Goal: Task Accomplishment & Management: Complete application form

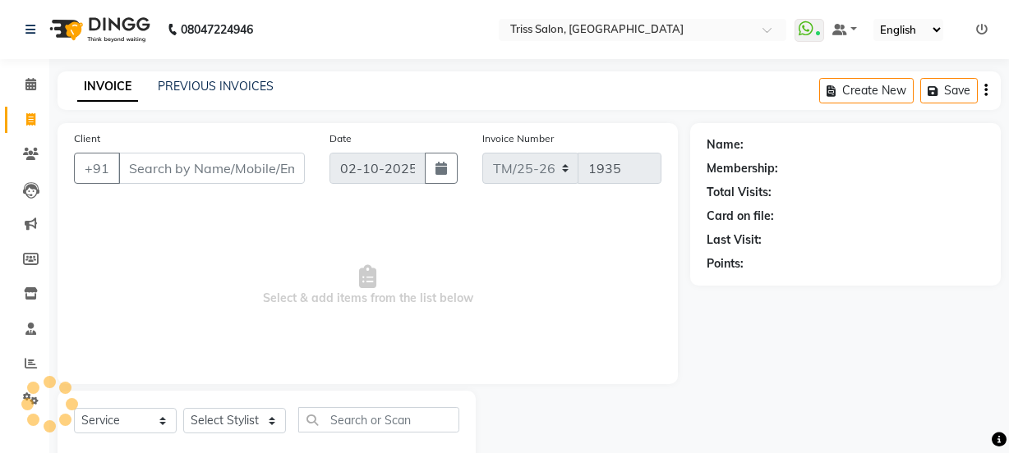
select select "service"
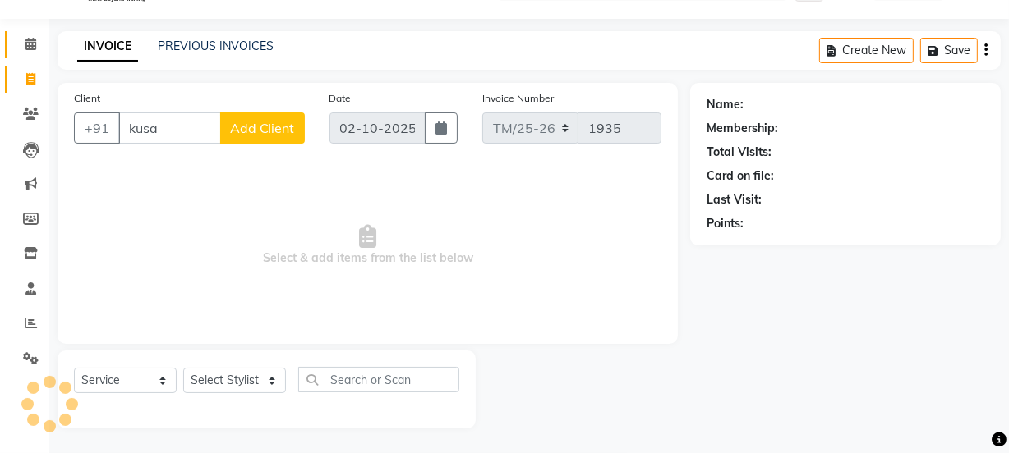
click at [28, 44] on icon at bounding box center [30, 44] width 11 height 12
click at [179, 140] on input "kusa" at bounding box center [169, 128] width 103 height 31
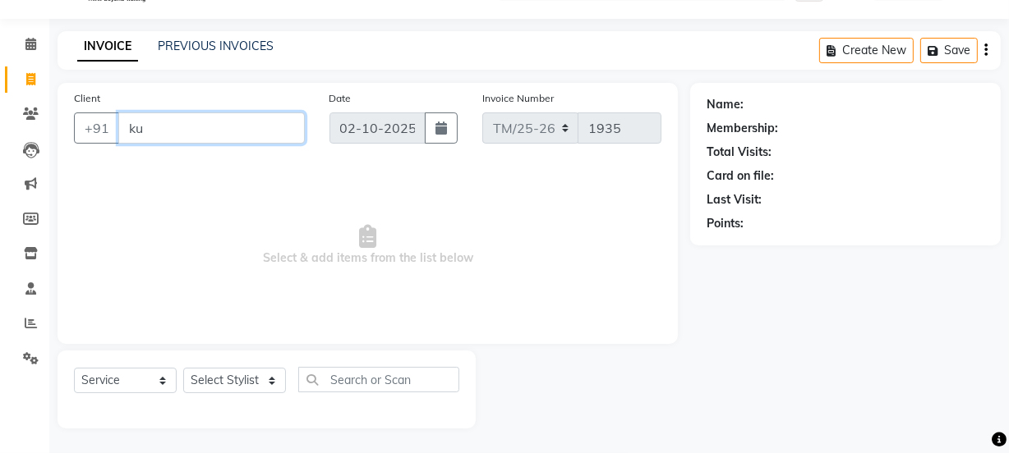
type input "k"
click at [148, 129] on input "9628551684" at bounding box center [169, 128] width 103 height 31
type input "9528551684"
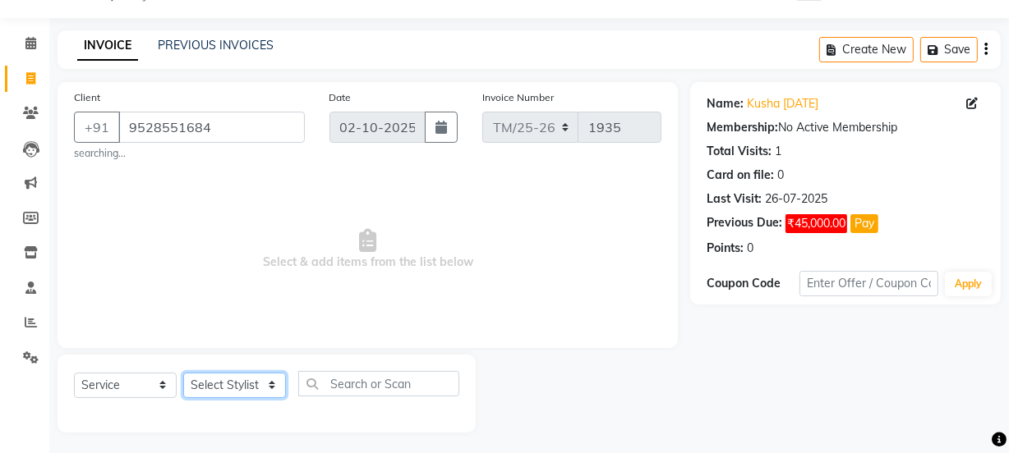
click at [223, 387] on select "Select Stylist Bhim Ram [PERSON_NAME] [PERSON_NAME] (Pooja) [PERSON_NAME] [PERS…" at bounding box center [234, 385] width 103 height 25
click at [882, 365] on div "Name: [PERSON_NAME] [DATE] Membership: No Active Membership Total Visits: 1 Car…" at bounding box center [851, 257] width 323 height 351
click at [23, 48] on span at bounding box center [30, 43] width 29 height 19
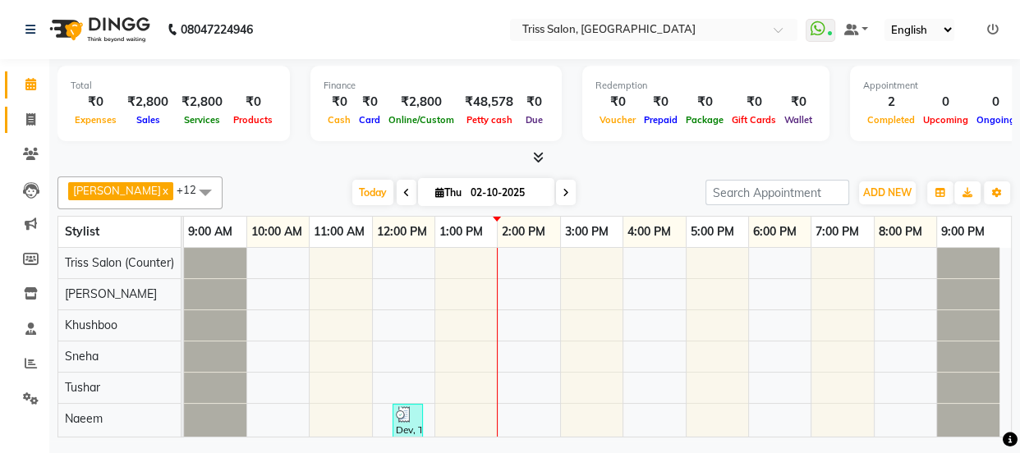
click at [26, 113] on icon at bounding box center [30, 119] width 9 height 12
select select "service"
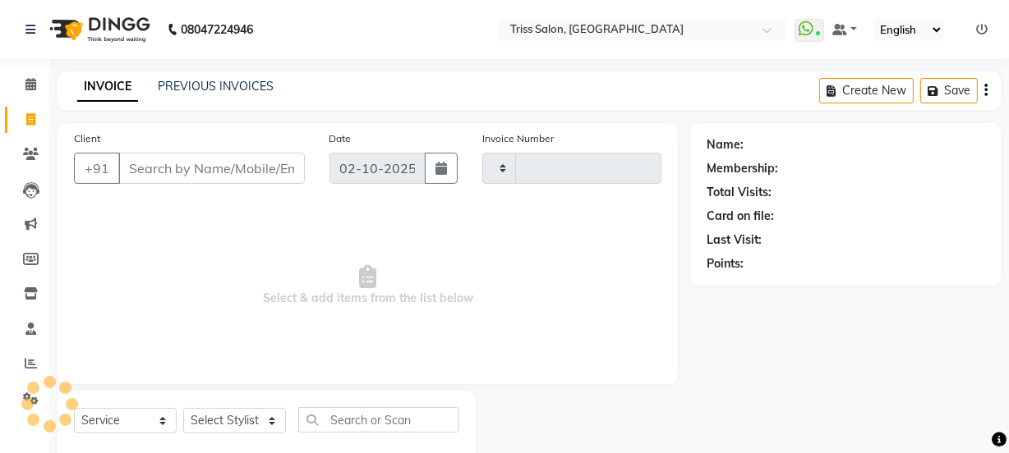
type input "1935"
select select "4304"
click at [219, 422] on select "Select Stylist" at bounding box center [234, 420] width 103 height 25
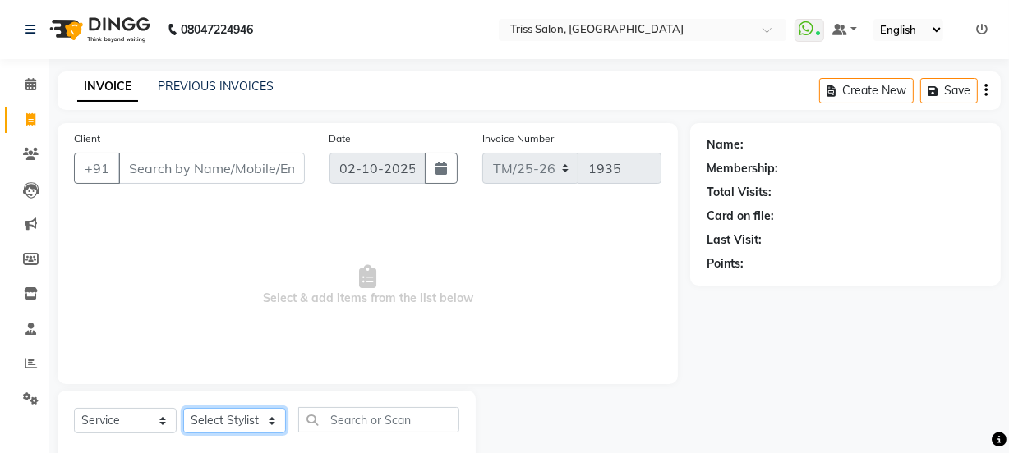
click at [200, 430] on select "Select Stylist" at bounding box center [234, 420] width 103 height 25
click at [193, 424] on select "Select Stylist" at bounding box center [234, 420] width 103 height 25
click at [208, 422] on select "Select Stylist Bhim Ram [PERSON_NAME] [PERSON_NAME] (Pooja) [PERSON_NAME] [PERS…" at bounding box center [234, 420] width 103 height 25
click at [204, 426] on select "Select Stylist Bhim Ram [PERSON_NAME] [PERSON_NAME] (Pooja) [PERSON_NAME] [PERS…" at bounding box center [234, 420] width 103 height 25
select select "40814"
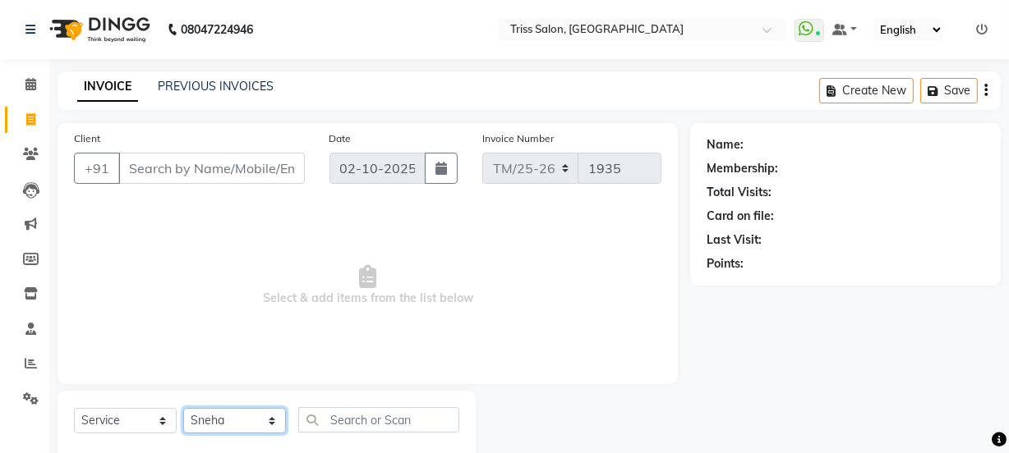
click at [183, 408] on select "Select Stylist Bhim Ram [PERSON_NAME] [PERSON_NAME] (Pooja) [PERSON_NAME] [PERS…" at bounding box center [234, 420] width 103 height 25
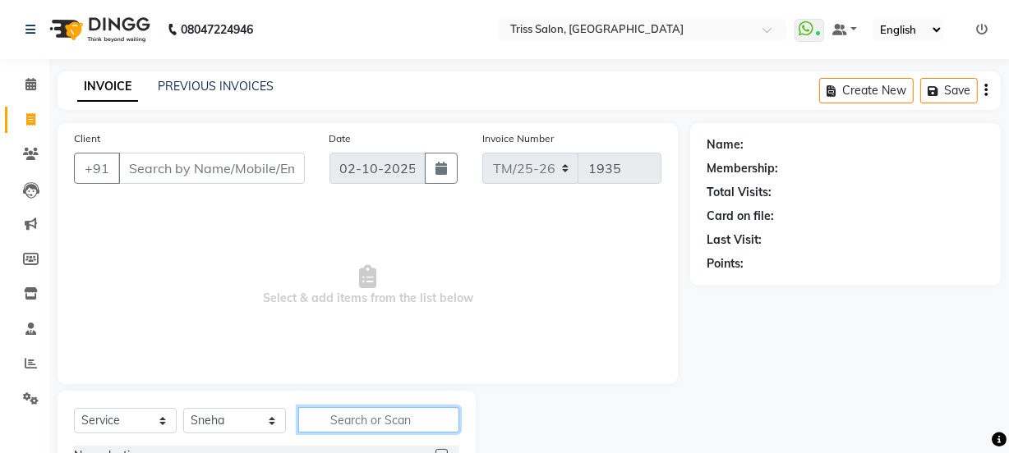
click at [356, 419] on input "text" at bounding box center [378, 419] width 161 height 25
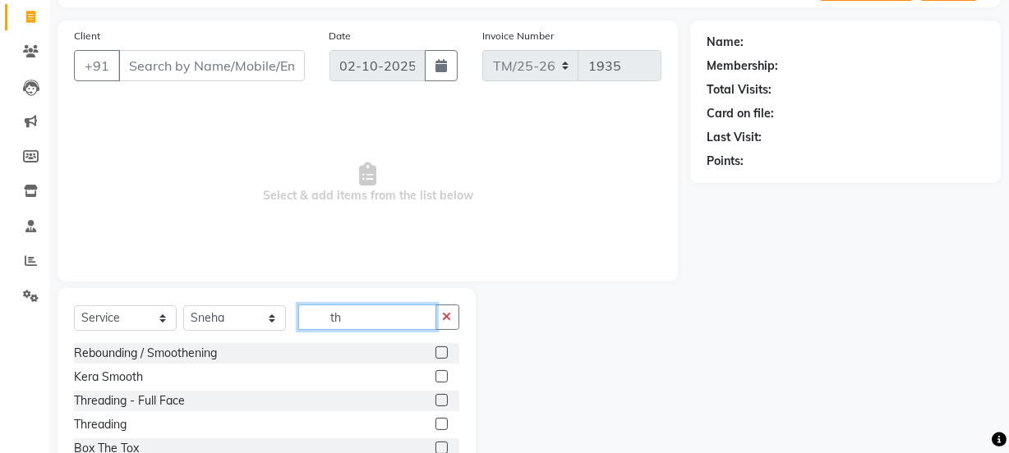
scroll to position [115, 0]
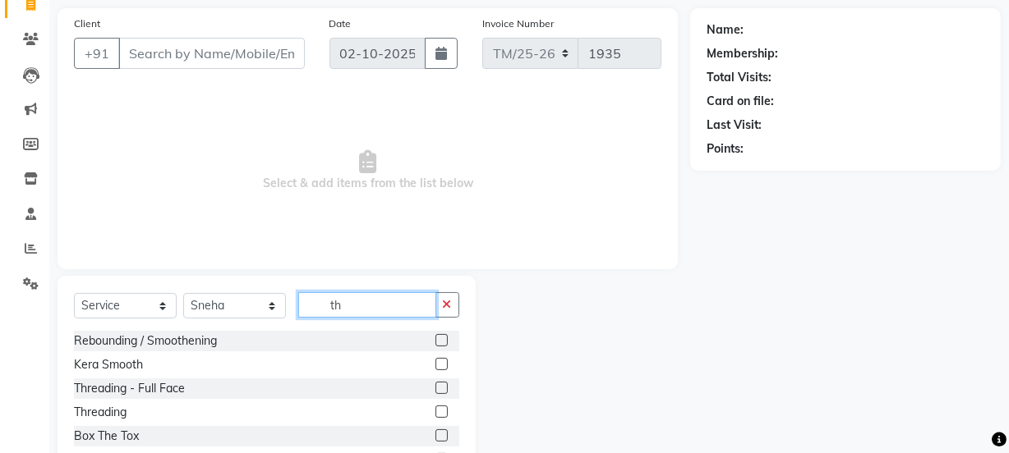
type input "th"
click at [76, 417] on div "Threading" at bounding box center [100, 412] width 53 height 17
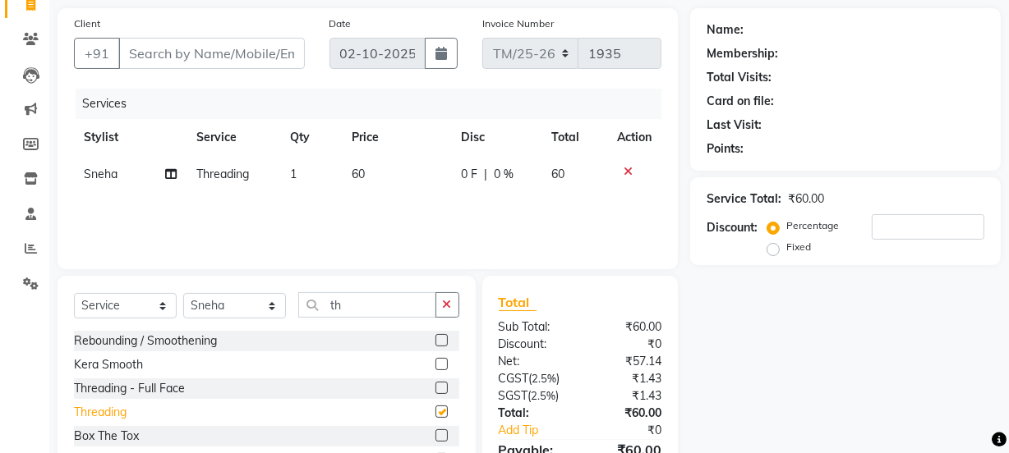
checkbox input "false"
click at [287, 191] on td "1" at bounding box center [311, 174] width 62 height 37
select select "40814"
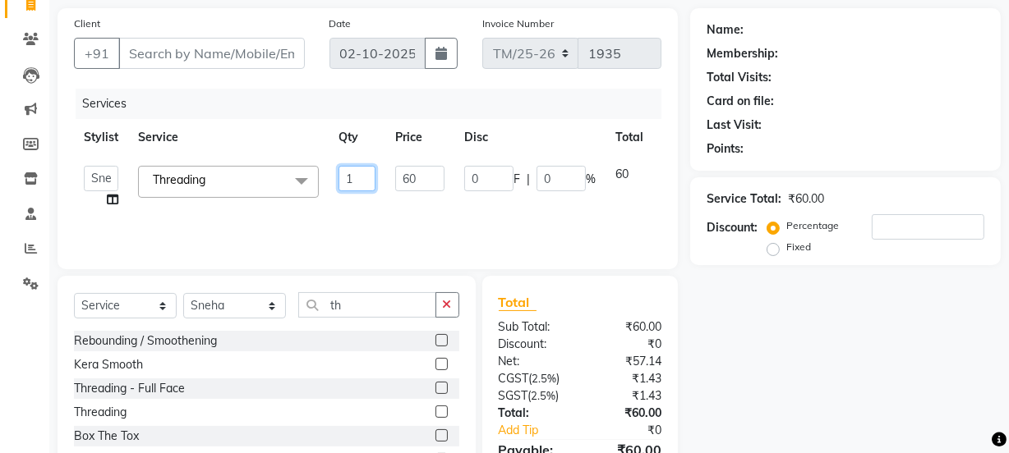
click at [359, 180] on input "1" at bounding box center [356, 178] width 37 height 25
click at [210, 48] on input "Client" at bounding box center [211, 53] width 186 height 31
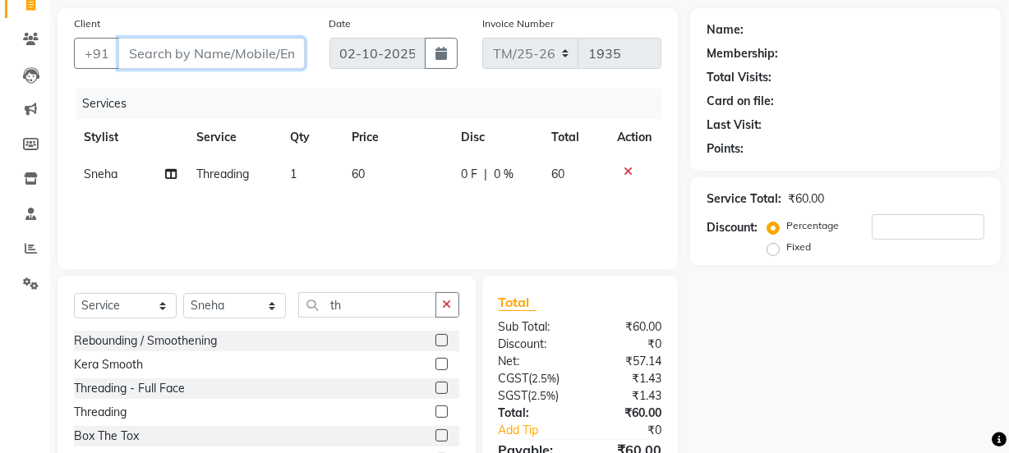
type input "7"
type input "0"
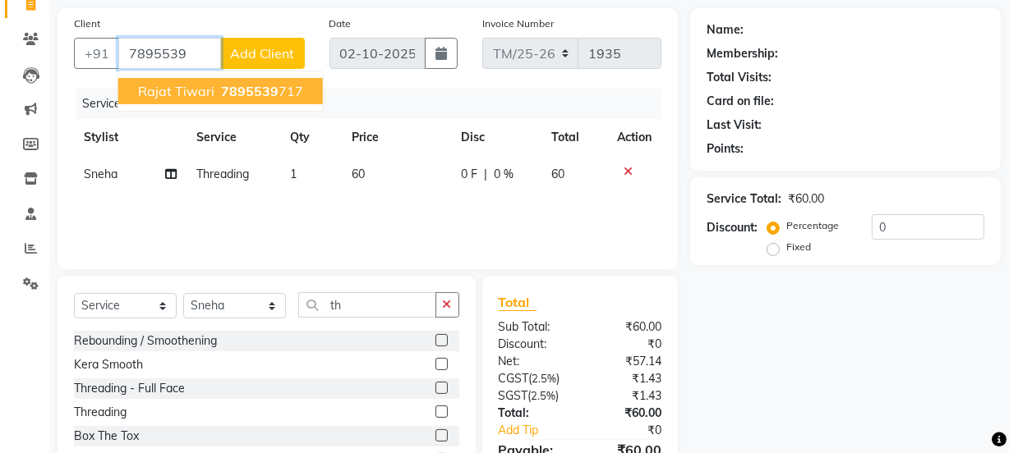
click at [277, 94] on ngb-highlight "7895539 717" at bounding box center [260, 91] width 85 height 16
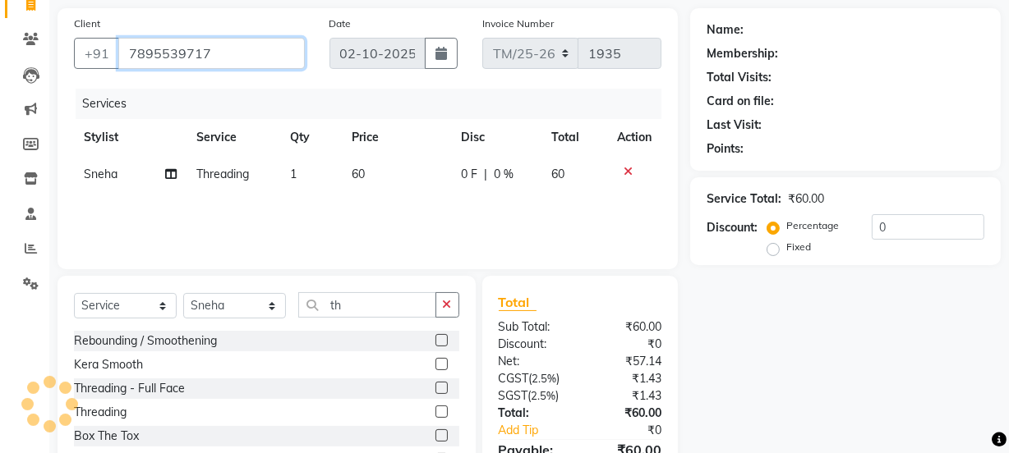
type input "7895539717"
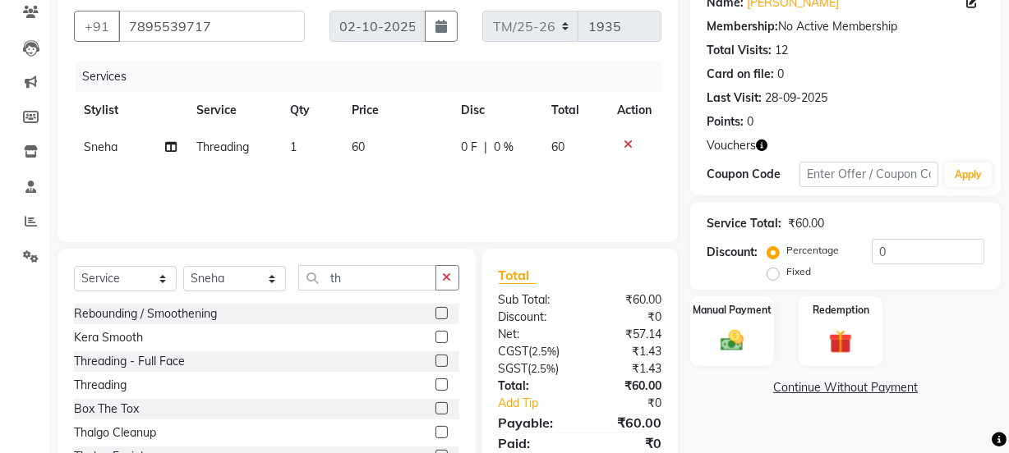
click at [757, 148] on icon "button" at bounding box center [761, 145] width 11 height 11
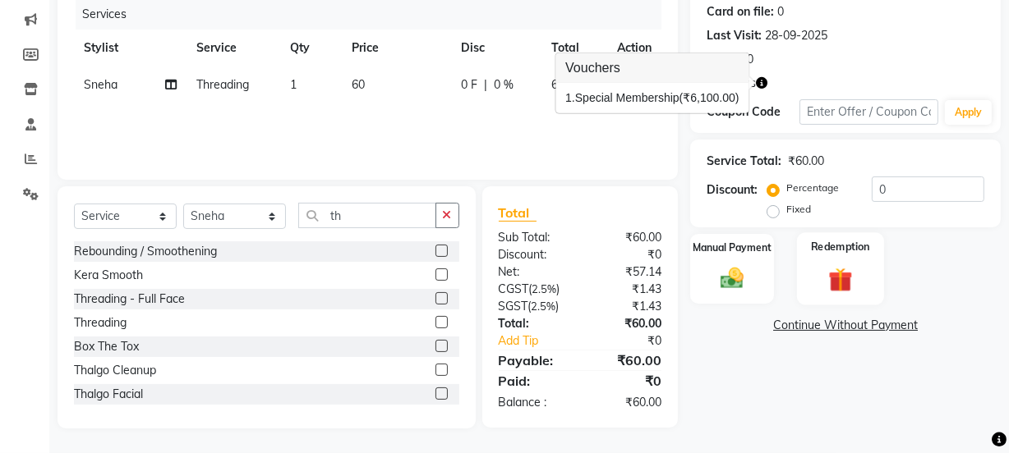
click at [847, 269] on img at bounding box center [839, 279] width 39 height 30
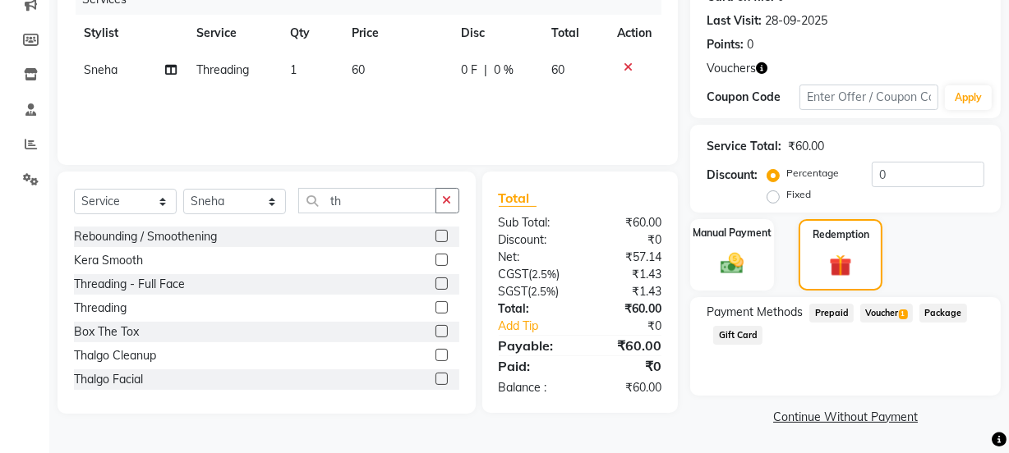
click at [892, 315] on span "Voucher 1" at bounding box center [886, 313] width 53 height 19
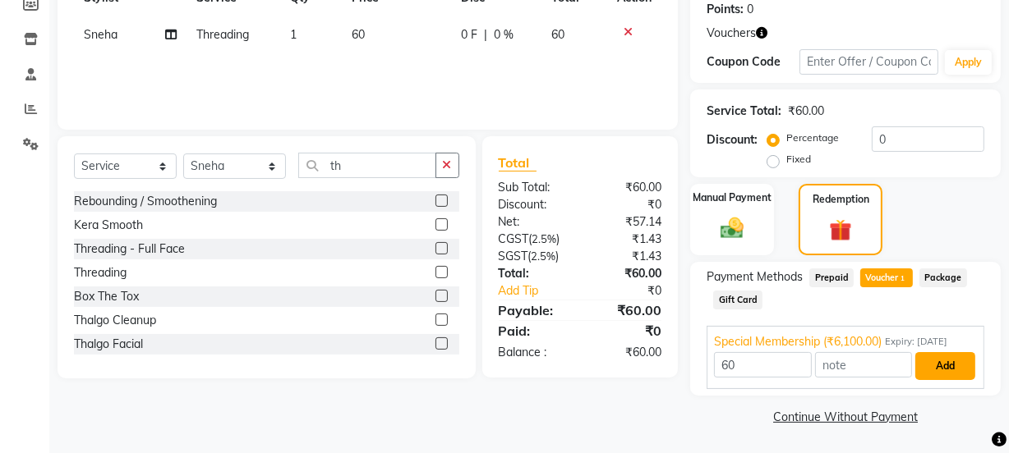
click at [945, 361] on button "Add" at bounding box center [945, 366] width 60 height 28
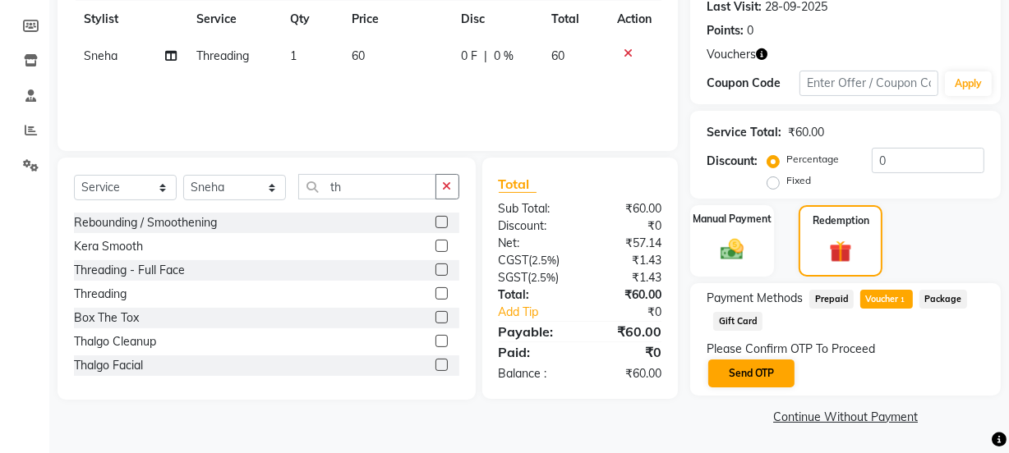
click at [763, 365] on button "Send OTP" at bounding box center [751, 374] width 86 height 28
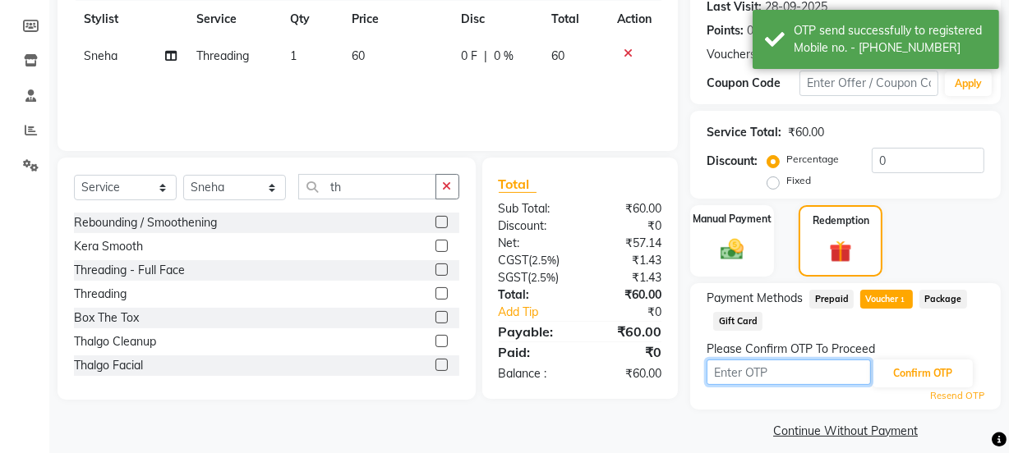
click at [761, 367] on input "text" at bounding box center [788, 372] width 164 height 25
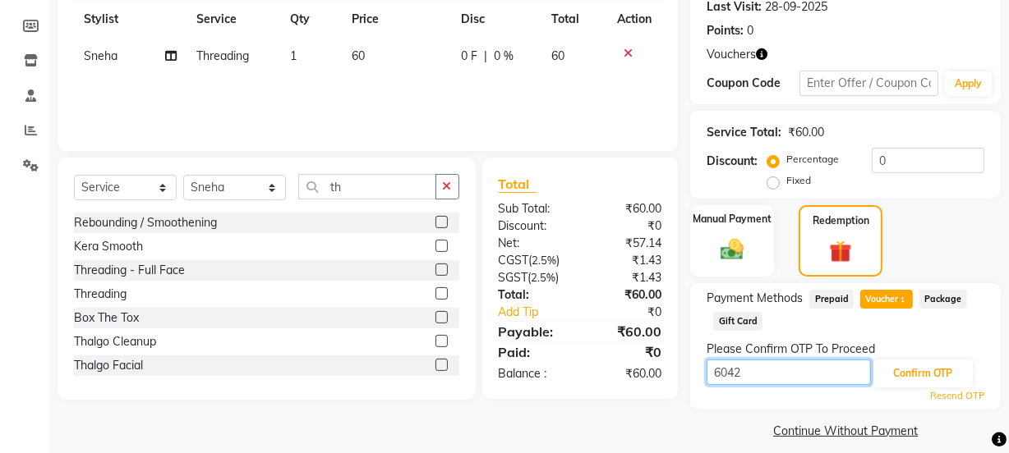
type input "6042"
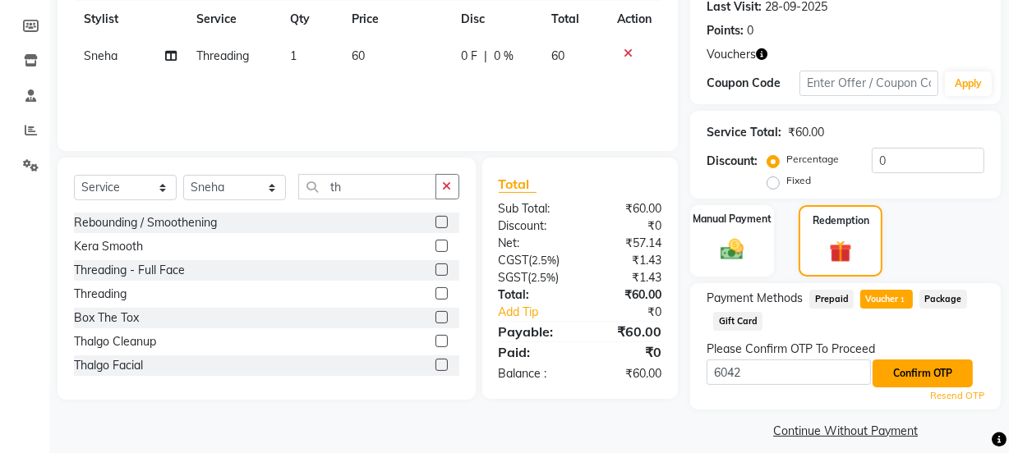
click at [918, 365] on button "Confirm OTP" at bounding box center [922, 374] width 100 height 28
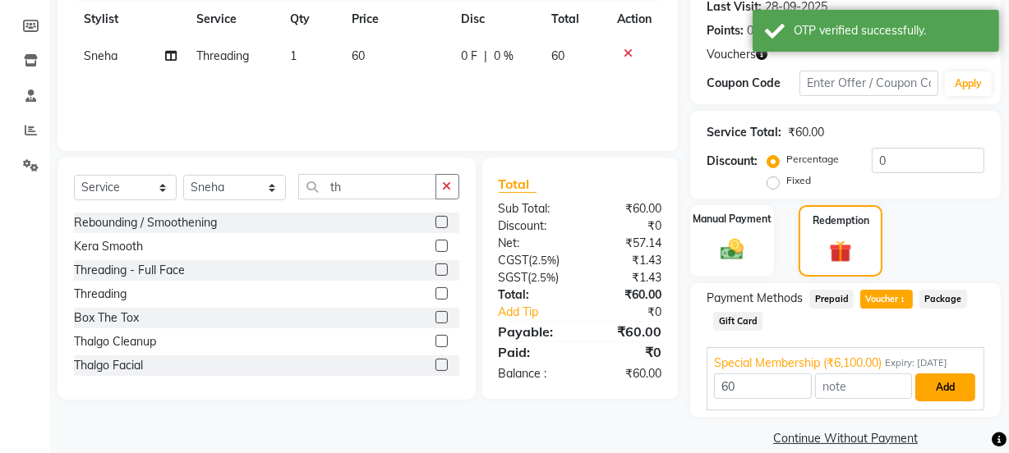
click at [948, 380] on button "Add" at bounding box center [945, 388] width 60 height 28
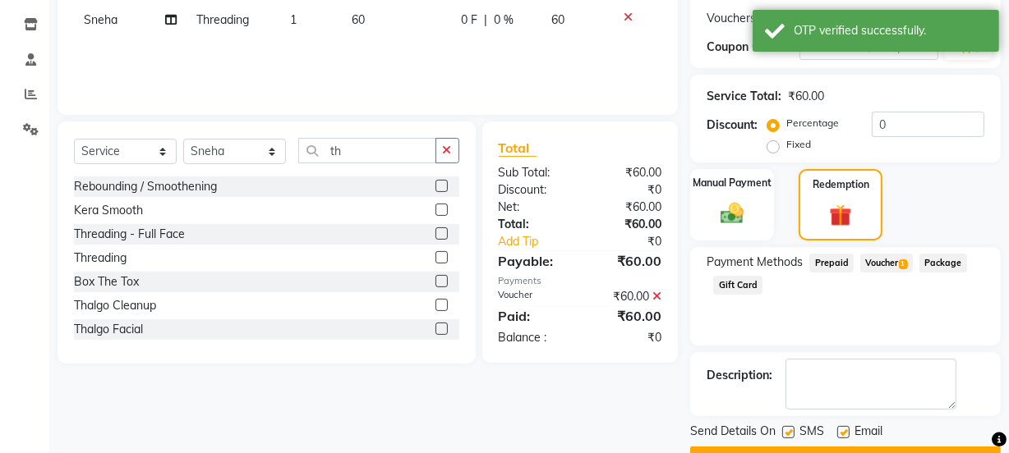
scroll to position [312, 0]
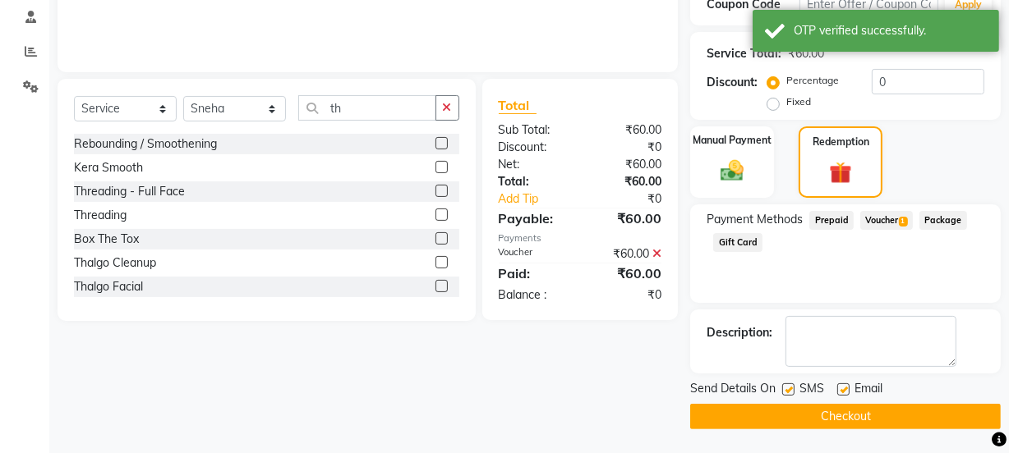
click at [899, 410] on button "Checkout" at bounding box center [845, 416] width 310 height 25
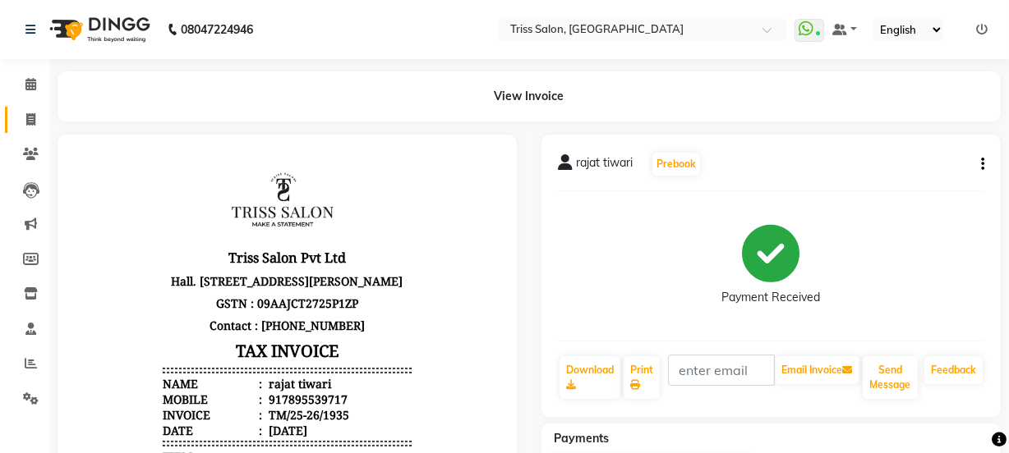
click at [29, 125] on icon at bounding box center [30, 119] width 9 height 12
select select "service"
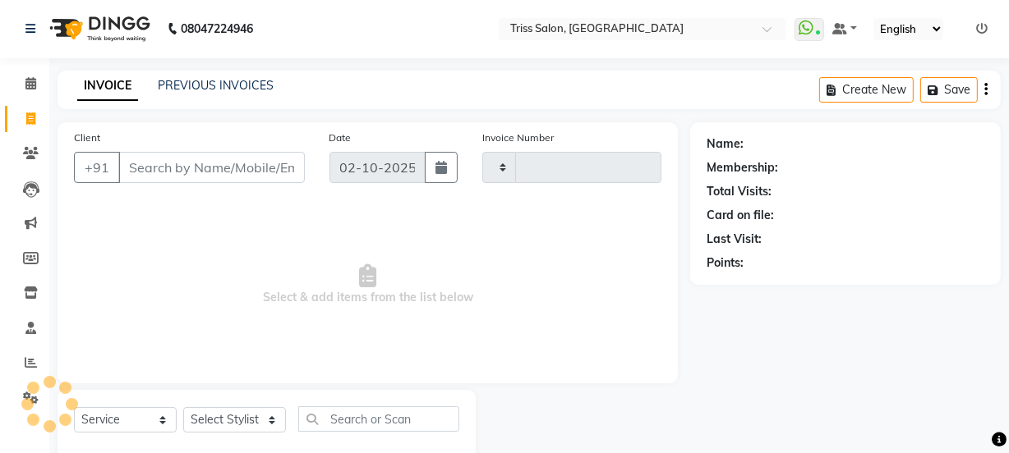
scroll to position [41, 0]
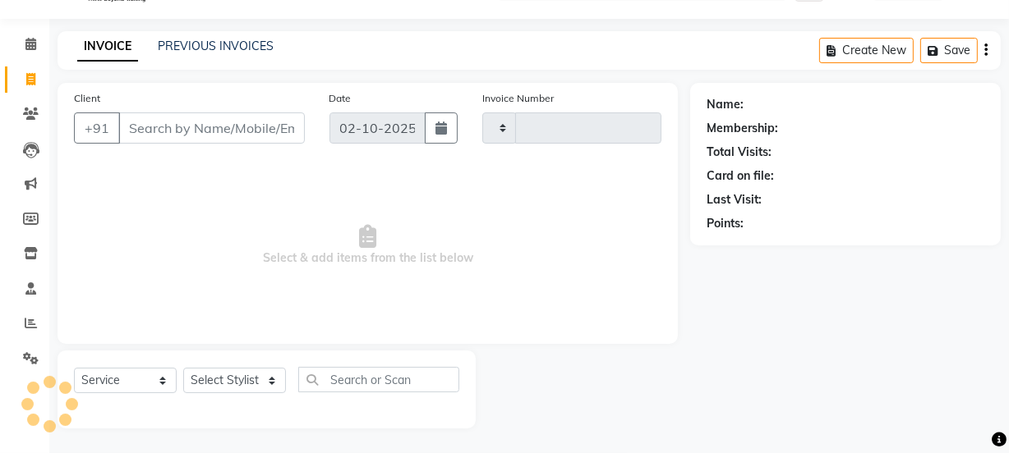
type input "1936"
select select "4304"
click at [244, 386] on select "Select Stylist" at bounding box center [234, 380] width 103 height 25
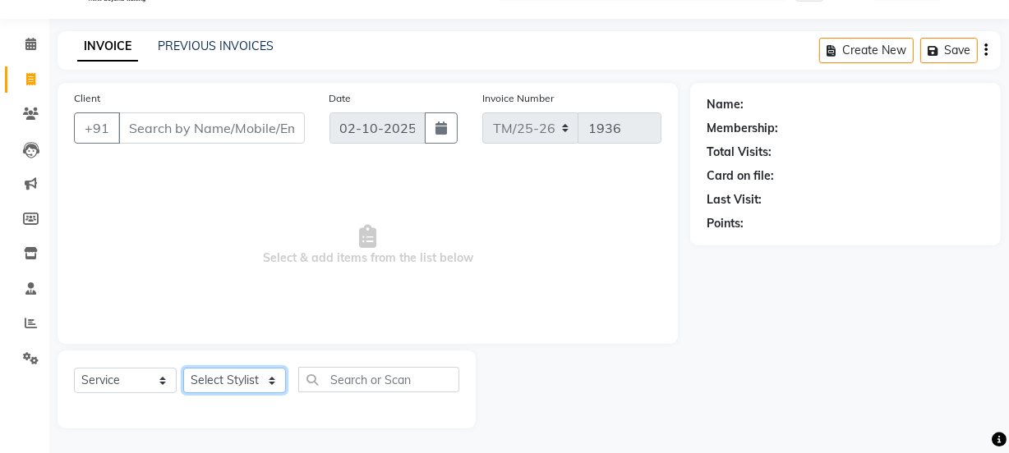
click at [271, 377] on select "Select Stylist" at bounding box center [234, 380] width 103 height 25
click at [275, 382] on select "Select Stylist Bhim Ram [PERSON_NAME] [PERSON_NAME] (Pooja) [PERSON_NAME] [PERS…" at bounding box center [234, 380] width 103 height 25
click at [275, 376] on select "Select Stylist Bhim Ram [PERSON_NAME] [PERSON_NAME] (Pooja) [PERSON_NAME] [PERS…" at bounding box center [234, 380] width 103 height 25
click at [272, 386] on select "Select Stylist Bhim Ram [PERSON_NAME] [PERSON_NAME] (Pooja) [PERSON_NAME] [PERS…" at bounding box center [234, 380] width 103 height 25
select select "83395"
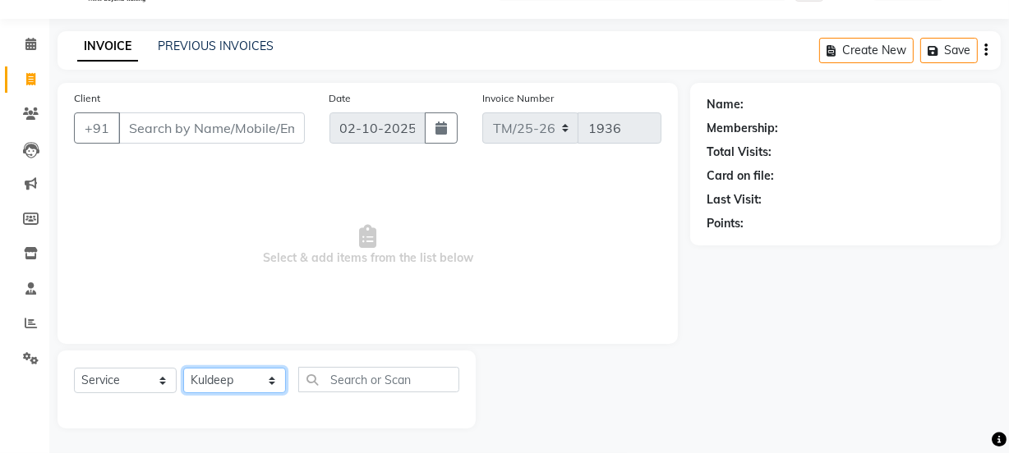
click at [183, 368] on select "Select Stylist Bhim Ram [PERSON_NAME] [PERSON_NAME] (Pooja) [PERSON_NAME] [PERS…" at bounding box center [234, 380] width 103 height 25
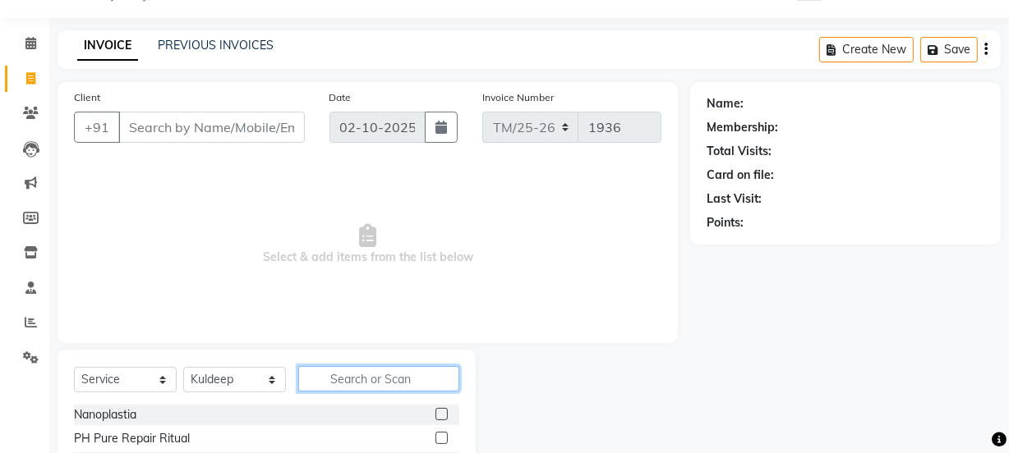
click at [369, 378] on input "text" at bounding box center [378, 378] width 161 height 25
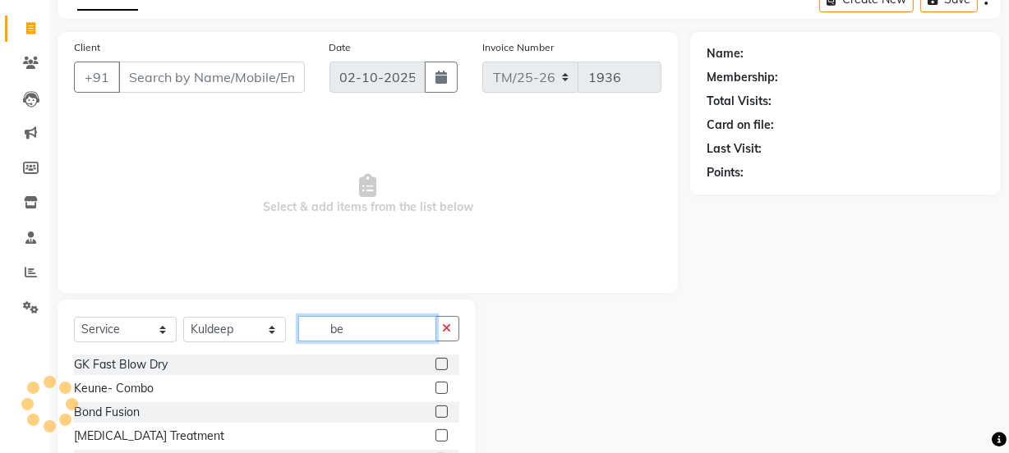
scroll to position [88, 0]
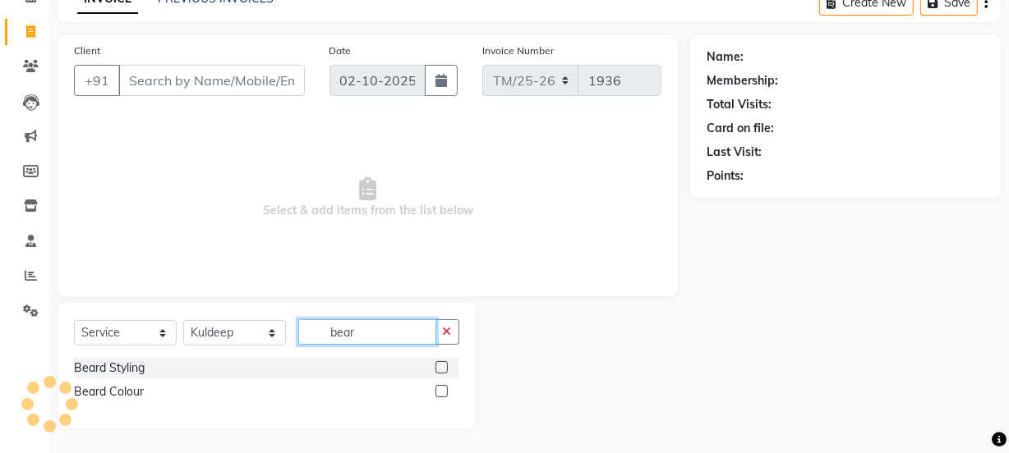
type input "bear"
click at [442, 368] on label at bounding box center [441, 367] width 12 height 12
click at [442, 368] on input "checkbox" at bounding box center [440, 368] width 11 height 11
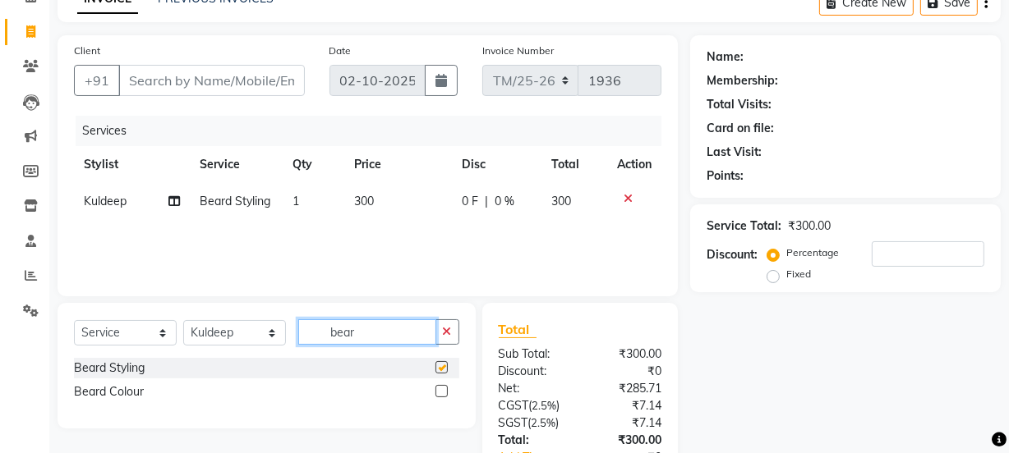
click at [385, 333] on input "bear" at bounding box center [367, 331] width 138 height 25
checkbox input "false"
type input "b"
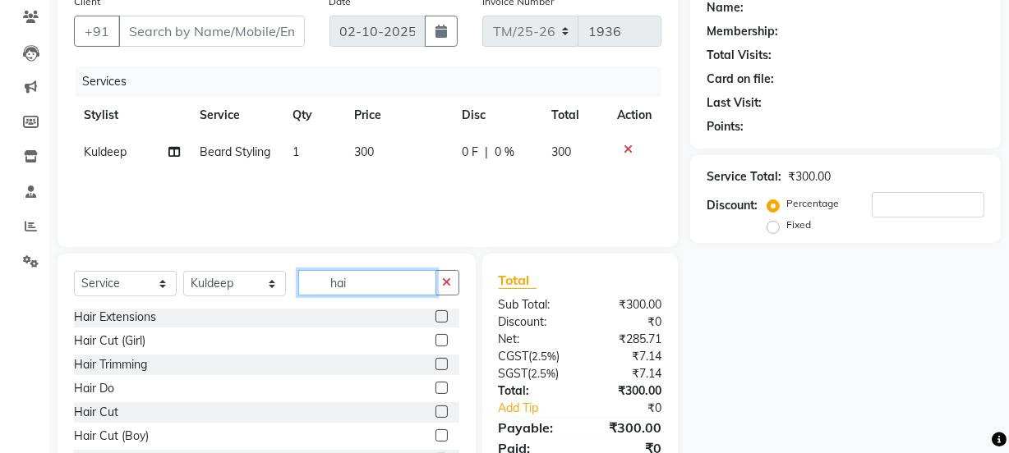
scroll to position [170, 0]
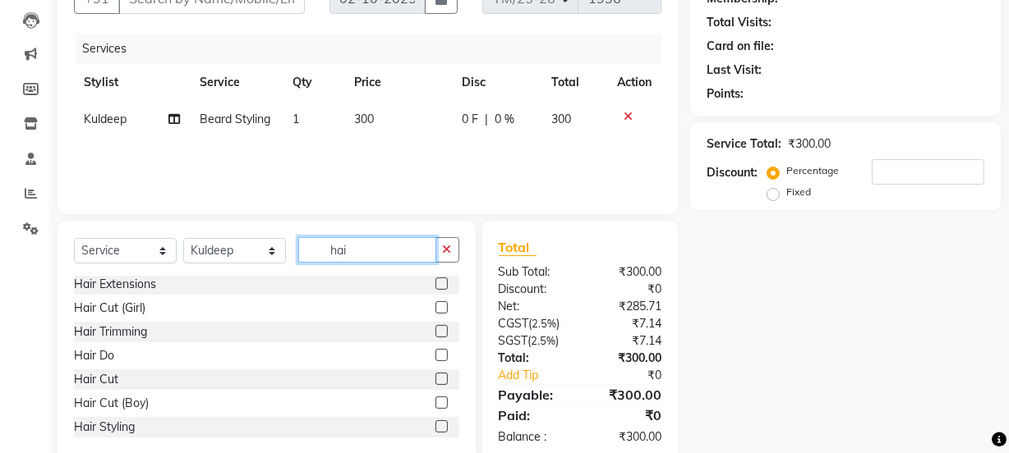
type input "hai"
click at [435, 378] on label at bounding box center [441, 379] width 12 height 12
click at [435, 378] on input "checkbox" at bounding box center [440, 380] width 11 height 11
click at [370, 249] on input "hai" at bounding box center [367, 249] width 138 height 25
checkbox input "false"
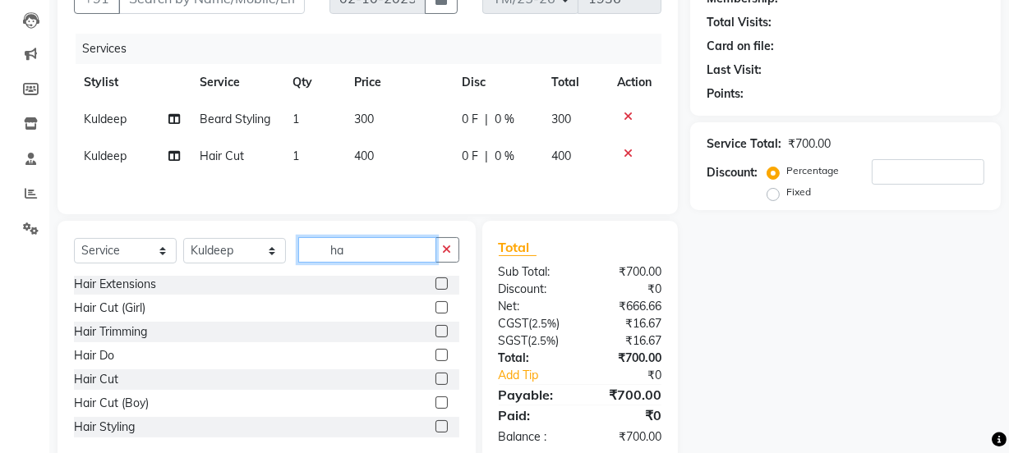
type input "h"
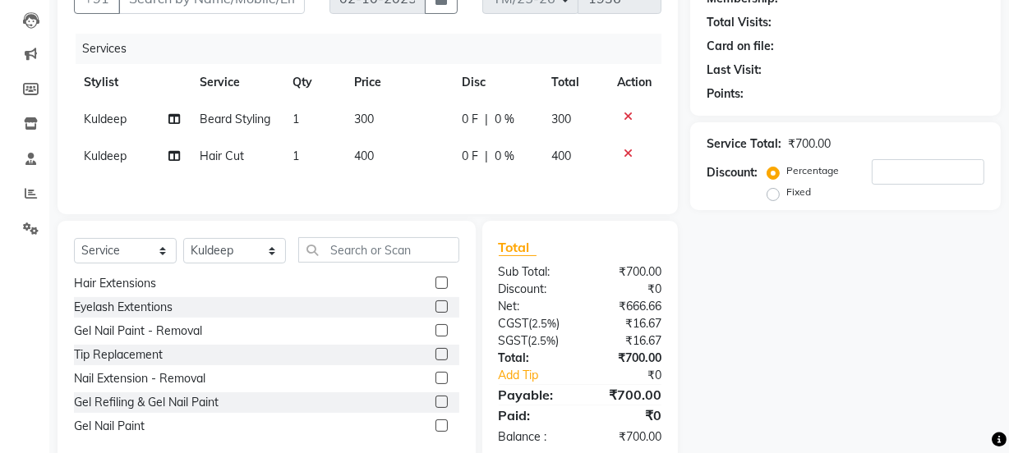
click at [624, 117] on icon at bounding box center [627, 116] width 9 height 11
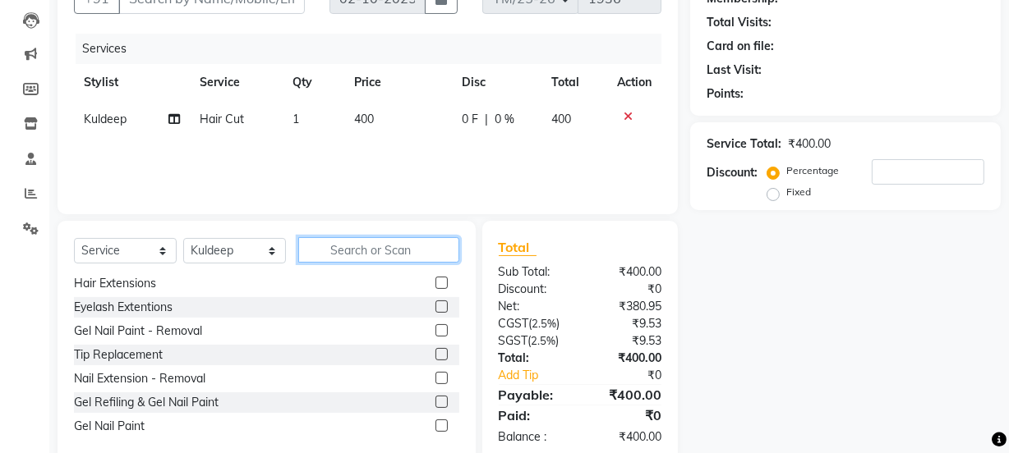
click at [377, 246] on input "text" at bounding box center [378, 249] width 161 height 25
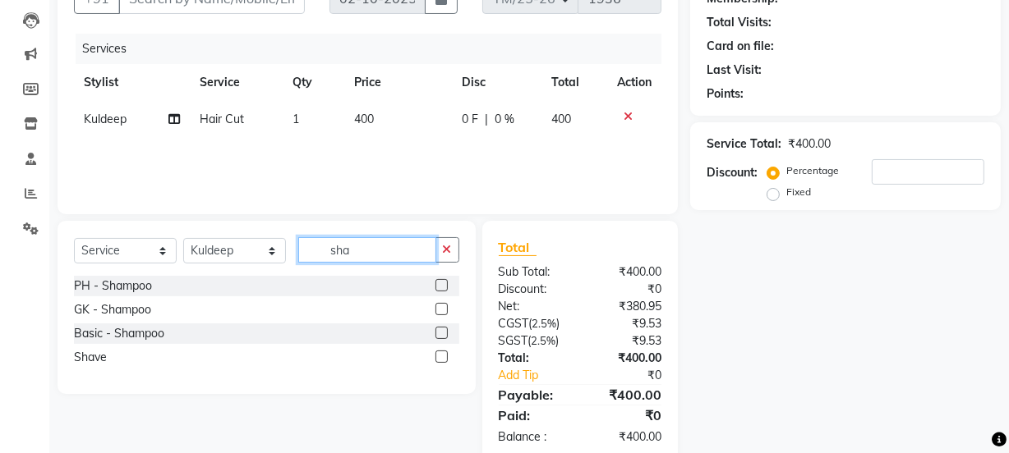
scroll to position [0, 0]
type input "sha"
click at [442, 356] on label at bounding box center [441, 357] width 12 height 12
click at [442, 356] on input "checkbox" at bounding box center [440, 357] width 11 height 11
click at [384, 246] on input "sha" at bounding box center [367, 249] width 138 height 25
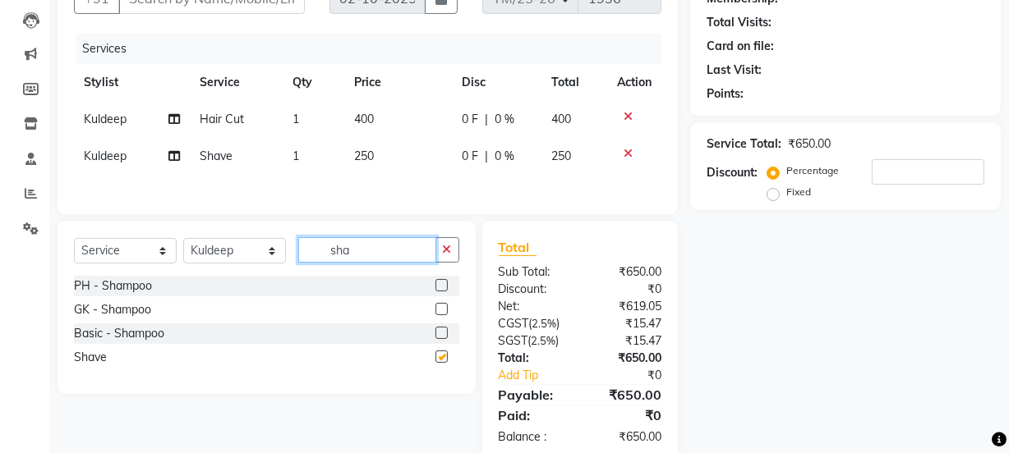
checkbox input "false"
type input "s"
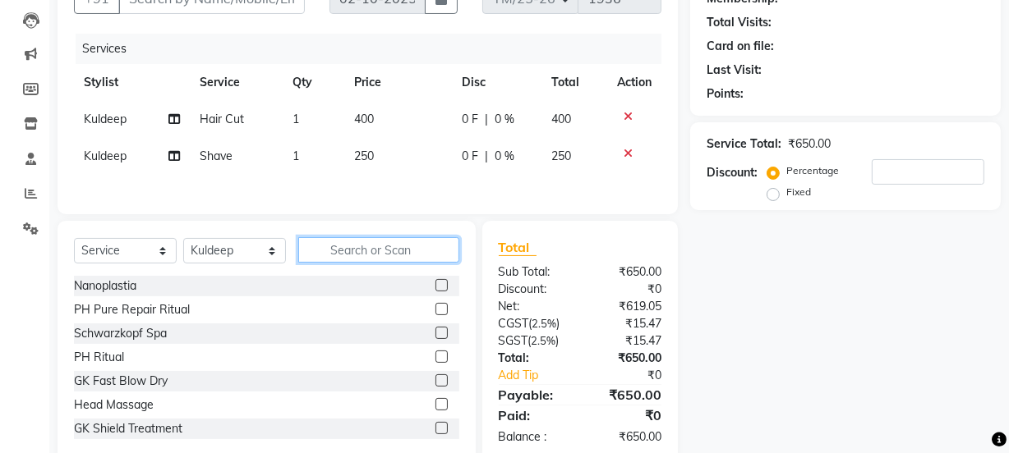
type input "g"
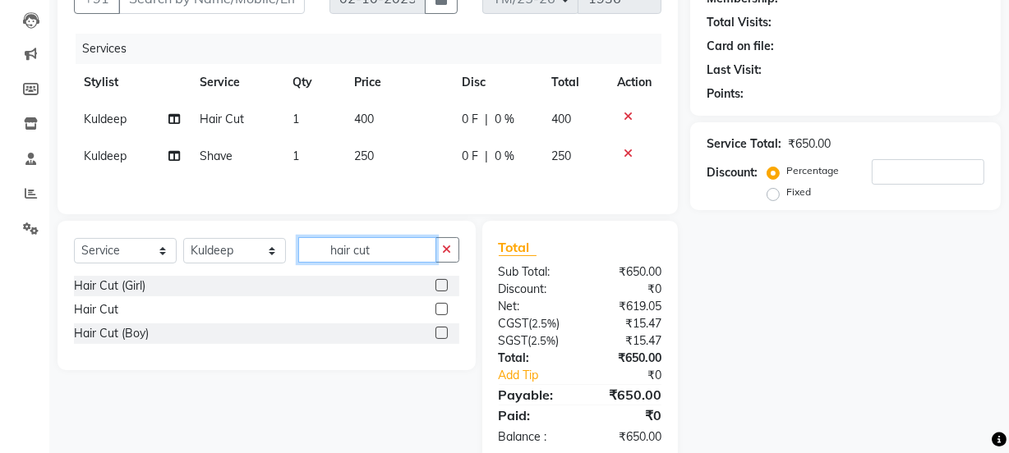
type input "hair cut"
click at [442, 310] on label at bounding box center [441, 309] width 12 height 12
click at [442, 310] on input "checkbox" at bounding box center [440, 310] width 11 height 11
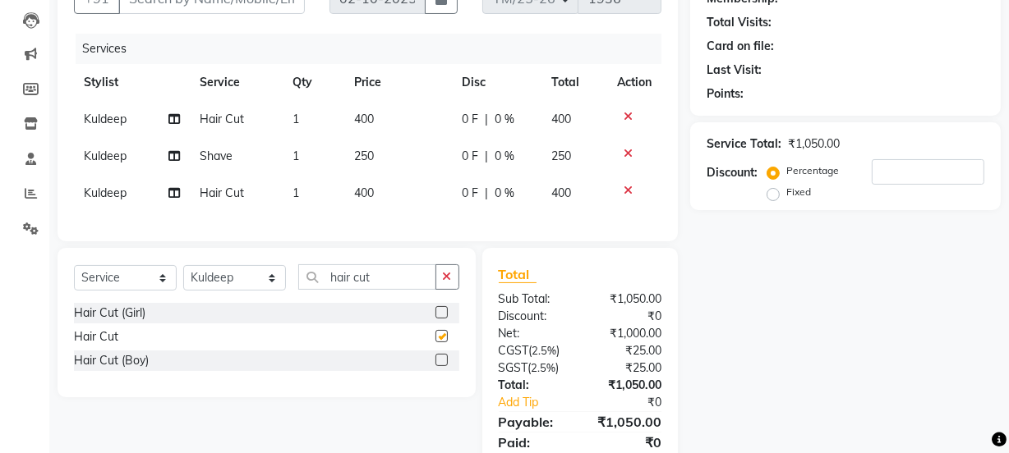
checkbox input "false"
click at [391, 287] on input "hair cut" at bounding box center [367, 276] width 138 height 25
type input "h"
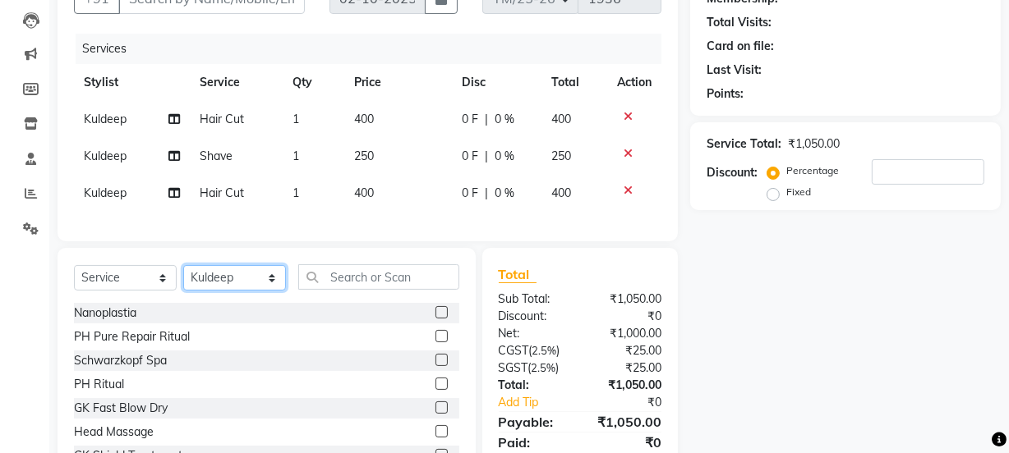
click at [228, 282] on select "Select Stylist Bhim Ram [PERSON_NAME] [PERSON_NAME] (Pooja) [PERSON_NAME] [PERS…" at bounding box center [234, 277] width 103 height 25
select select "62900"
click at [183, 277] on select "Select Stylist Bhim Ram [PERSON_NAME] [PERSON_NAME] (Pooja) [PERSON_NAME] [PERS…" at bounding box center [234, 277] width 103 height 25
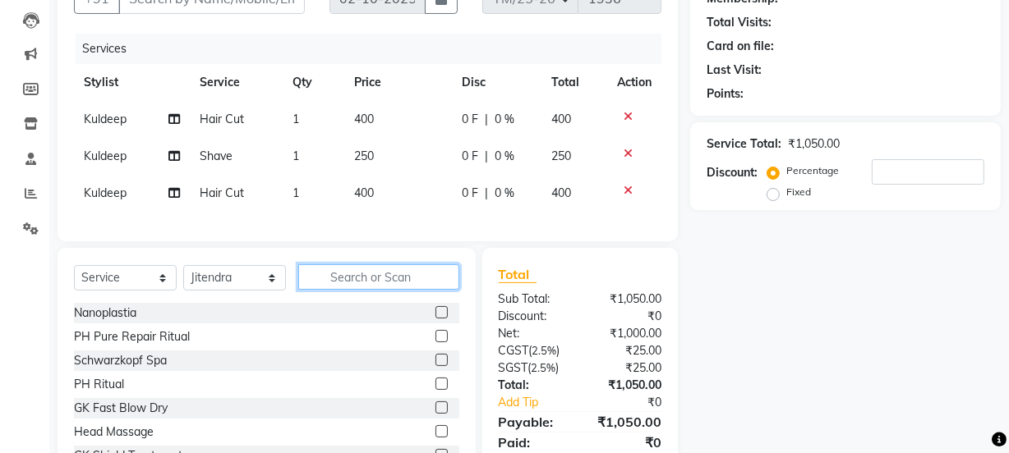
click at [362, 281] on input "text" at bounding box center [378, 276] width 161 height 25
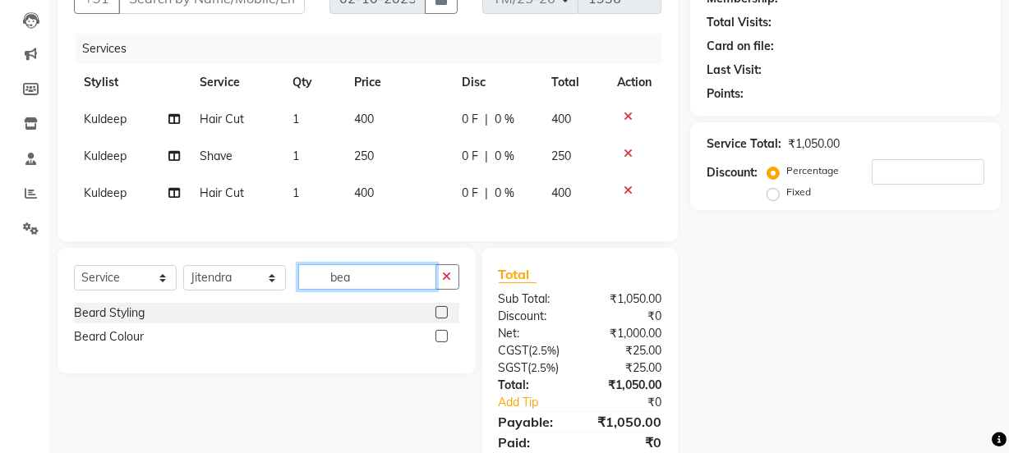
type input "bea"
click at [440, 319] on label at bounding box center [441, 312] width 12 height 12
click at [440, 319] on input "checkbox" at bounding box center [440, 313] width 11 height 11
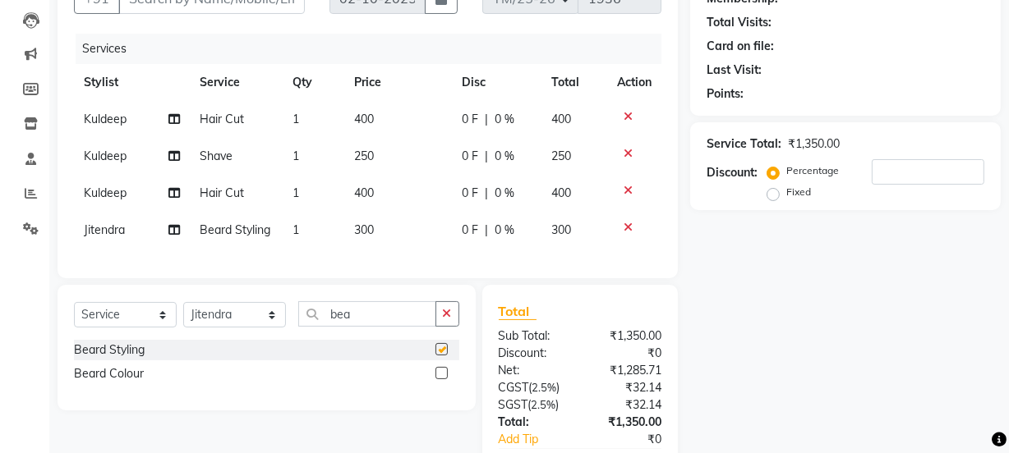
checkbox input "false"
click at [177, 195] on icon at bounding box center [173, 192] width 11 height 11
select select "83395"
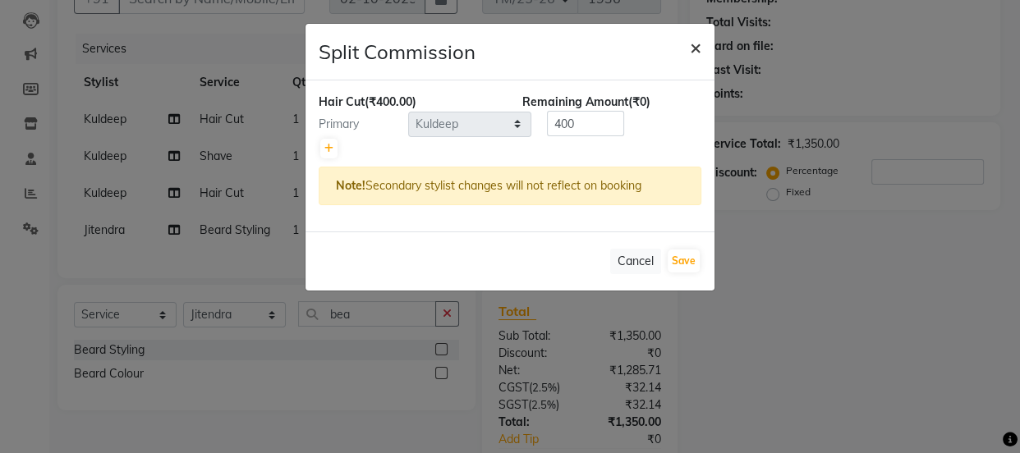
click at [700, 39] on span "×" at bounding box center [695, 46] width 11 height 25
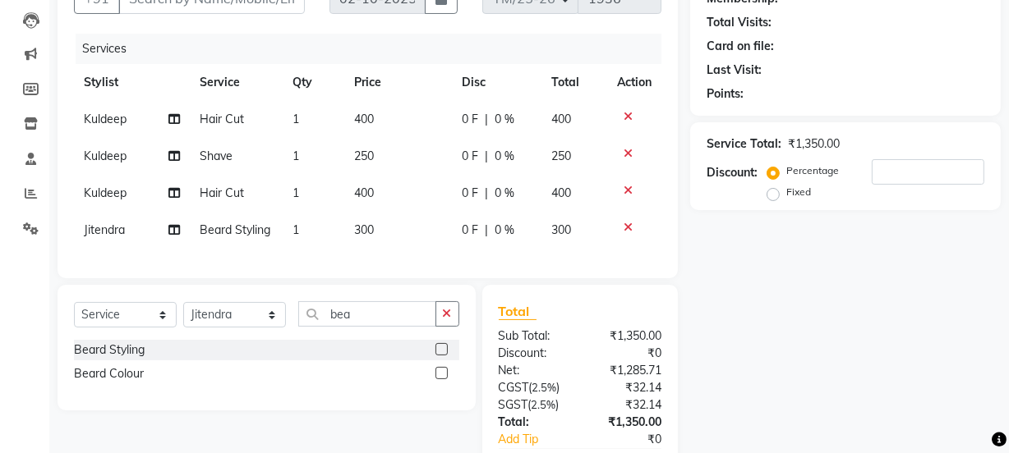
click at [115, 198] on span "Kuldeep" at bounding box center [105, 193] width 43 height 15
select select "83395"
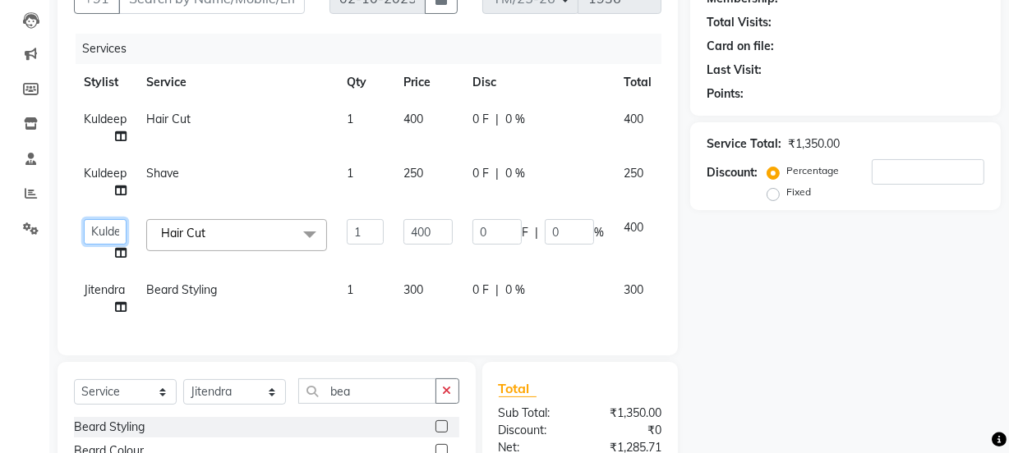
click at [113, 228] on select "[PERSON_NAME] Ram [PERSON_NAME] [PERSON_NAME] Jyoti (Pooja) [PERSON_NAME] [PERS…" at bounding box center [105, 231] width 43 height 25
select select "62900"
click at [797, 345] on div "Name: Membership: Total Visits: Card on file: Last Visit: Points: Service Total…" at bounding box center [851, 278] width 323 height 650
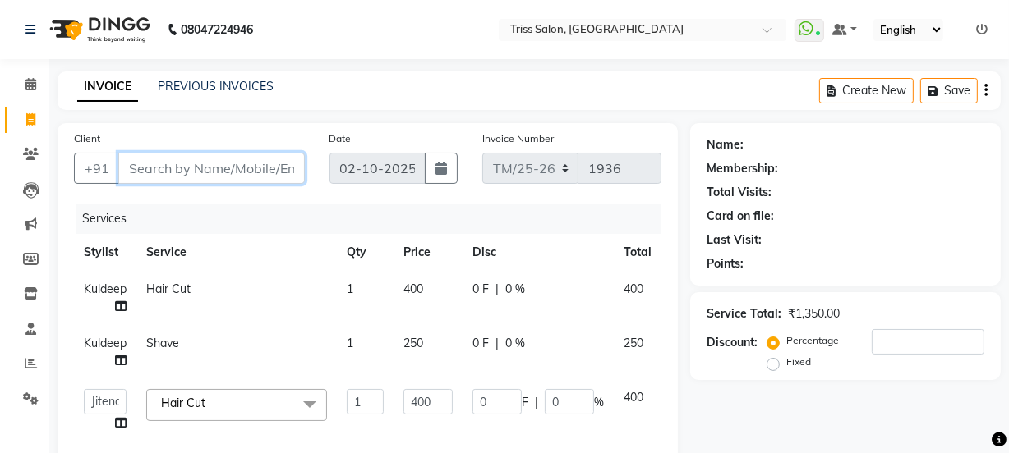
click at [238, 168] on input "Client" at bounding box center [211, 168] width 186 height 31
type input "8"
type input "0"
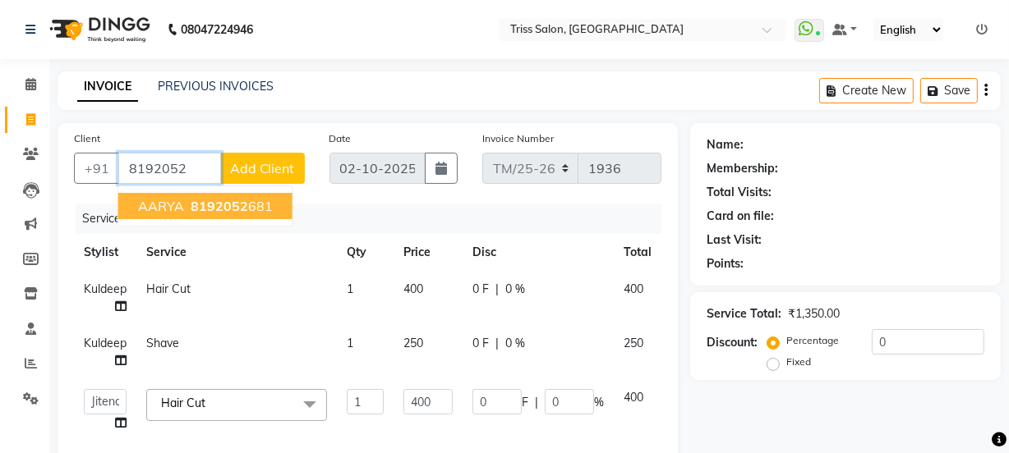
click at [260, 209] on ngb-highlight "8192052 681" at bounding box center [229, 206] width 85 height 16
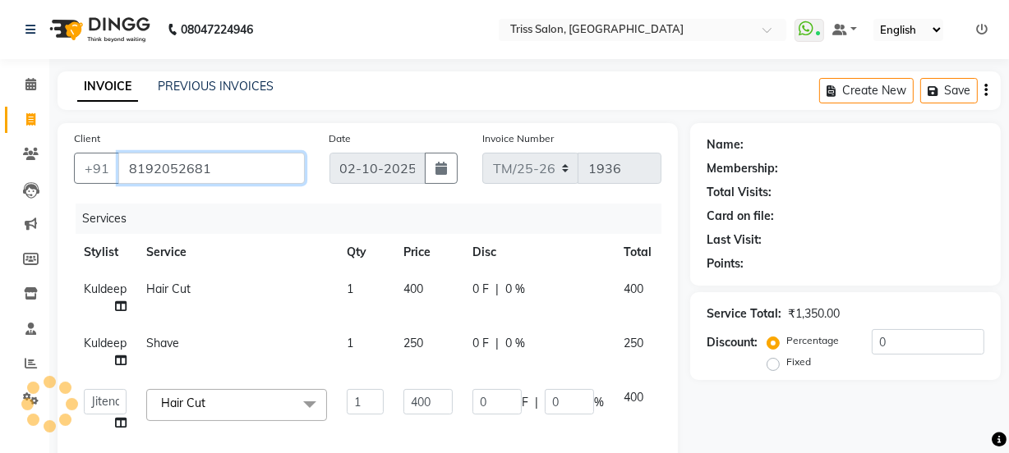
type input "8192052681"
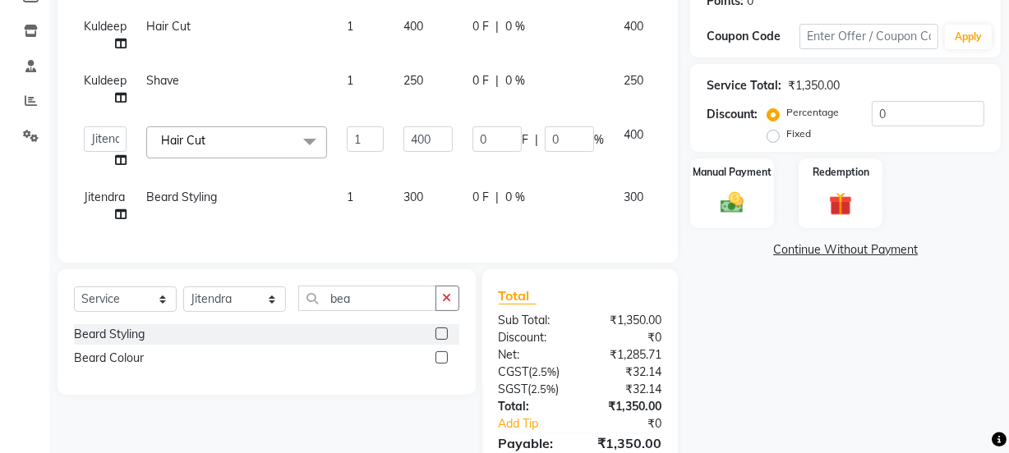
scroll to position [356, 0]
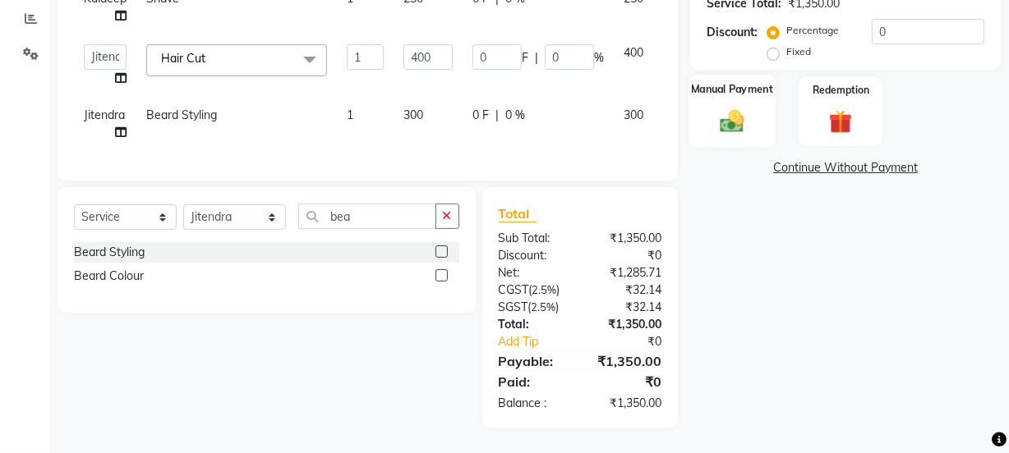
click at [737, 92] on div "Manual Payment" at bounding box center [731, 111] width 87 height 73
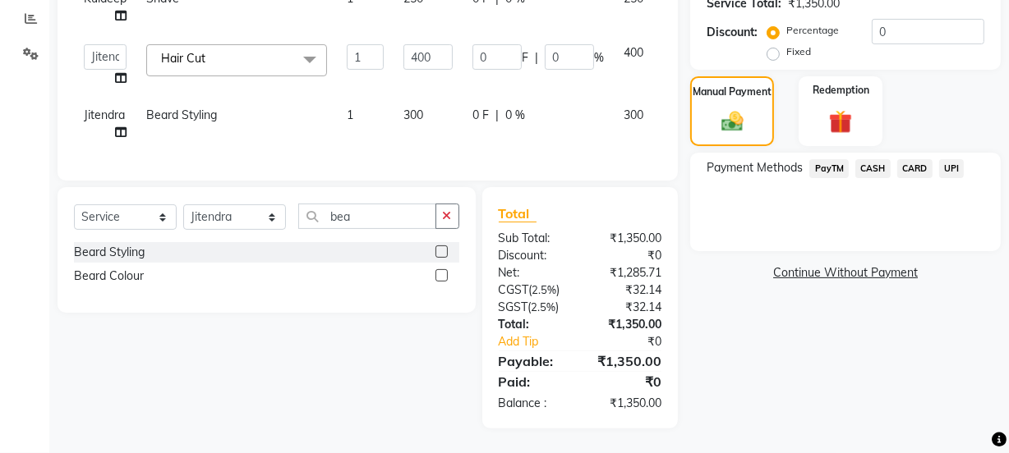
click at [956, 159] on span "UPI" at bounding box center [951, 168] width 25 height 19
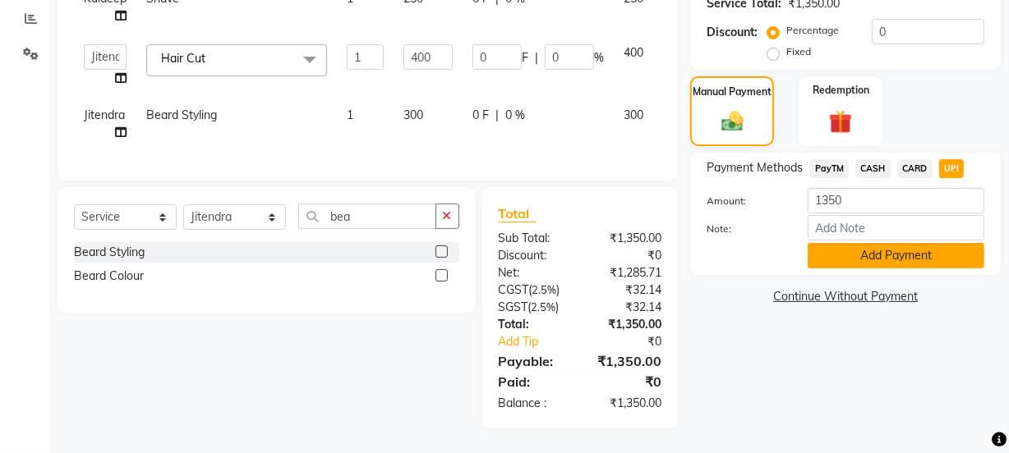
click at [936, 244] on button "Add Payment" at bounding box center [895, 255] width 177 height 25
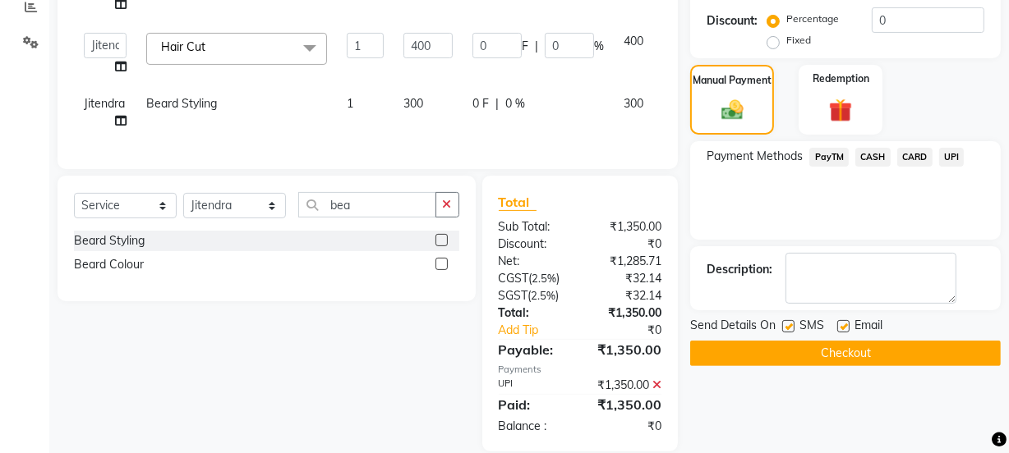
scroll to position [391, 0]
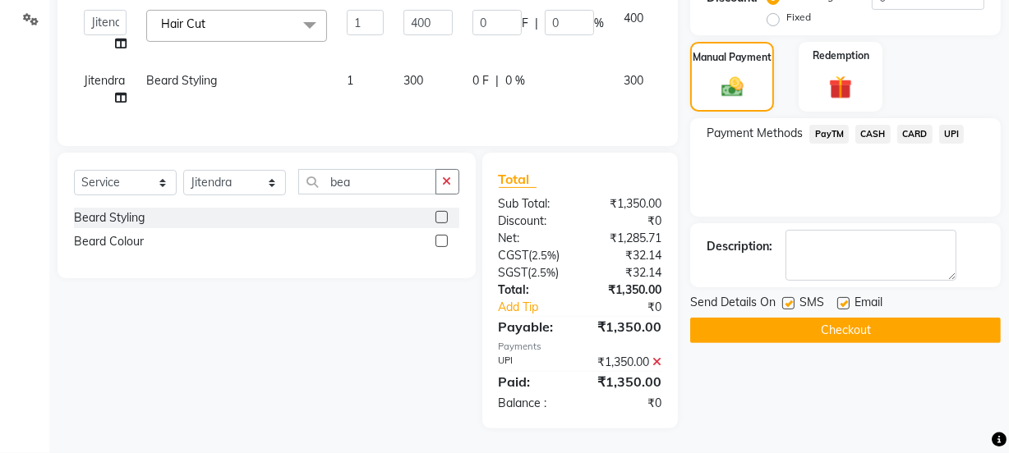
click at [788, 319] on button "Checkout" at bounding box center [845, 330] width 310 height 25
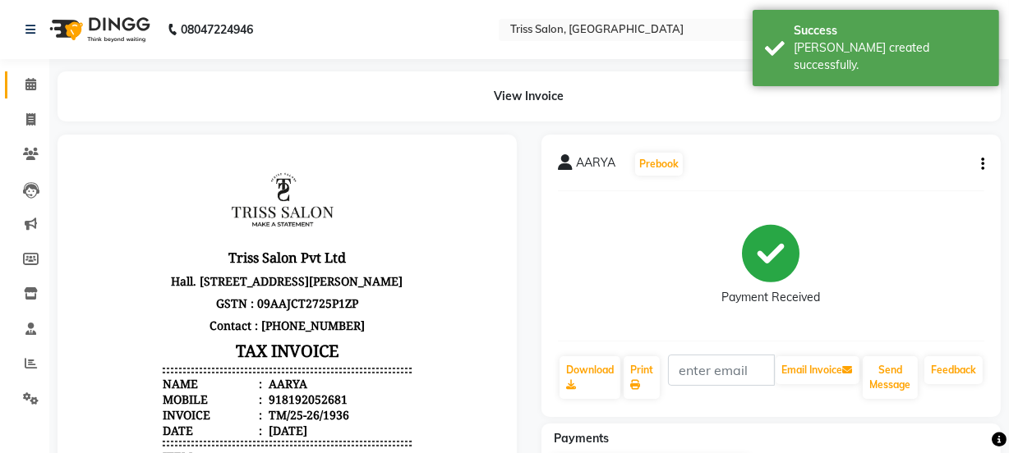
click at [37, 80] on span at bounding box center [30, 85] width 29 height 19
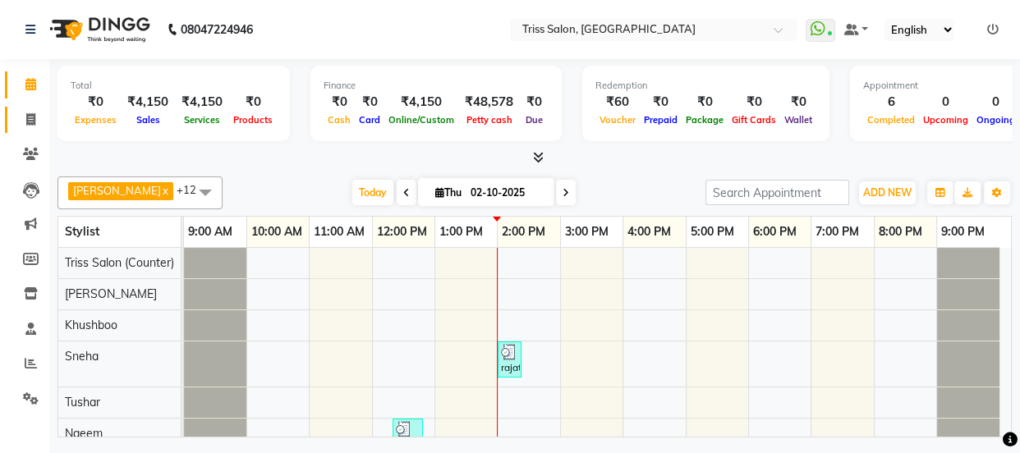
click at [37, 116] on span at bounding box center [30, 120] width 29 height 19
select select "service"
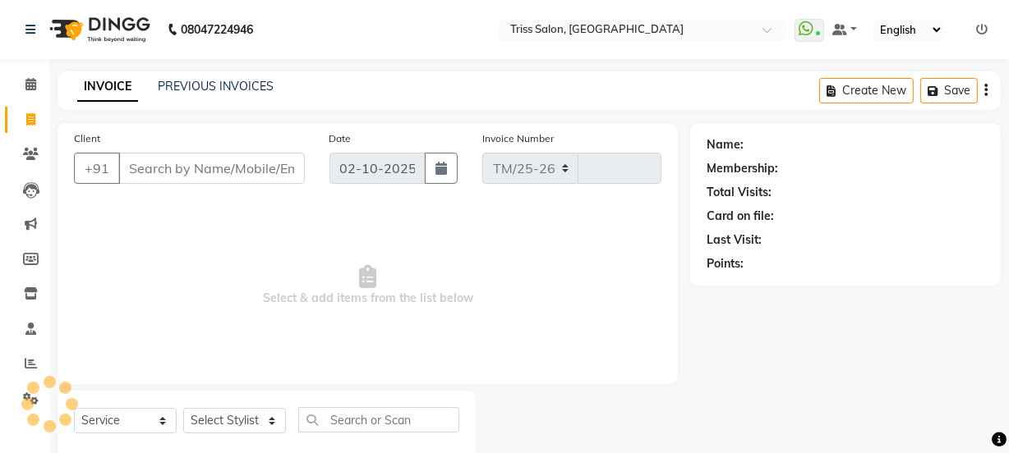
select select "4304"
type input "1937"
click at [242, 424] on select "Select Stylist" at bounding box center [234, 420] width 103 height 25
click at [261, 425] on select "Select Stylist" at bounding box center [234, 420] width 103 height 25
click at [271, 422] on select "Select Stylist" at bounding box center [234, 420] width 103 height 25
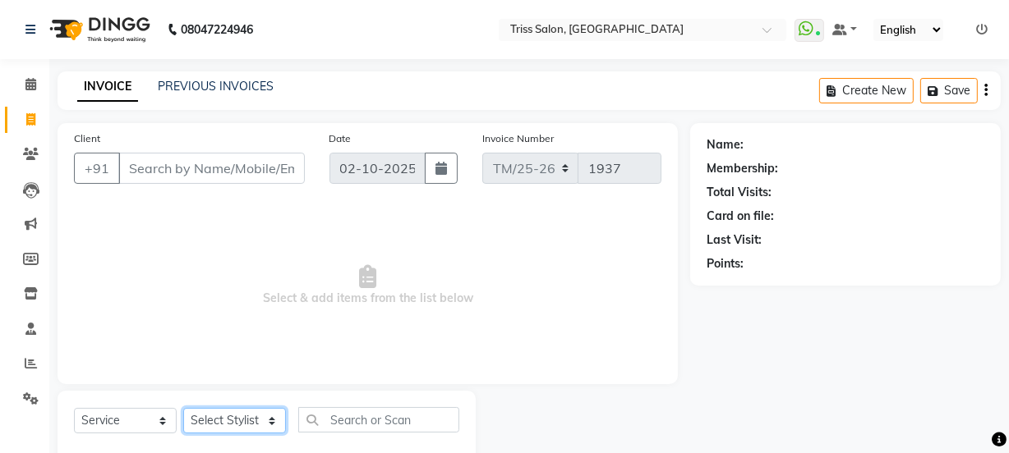
select select "44064"
click at [183, 408] on select "Select Stylist Bhim Ram [PERSON_NAME] [PERSON_NAME] (Pooja) [PERSON_NAME] [PERS…" at bounding box center [234, 420] width 103 height 25
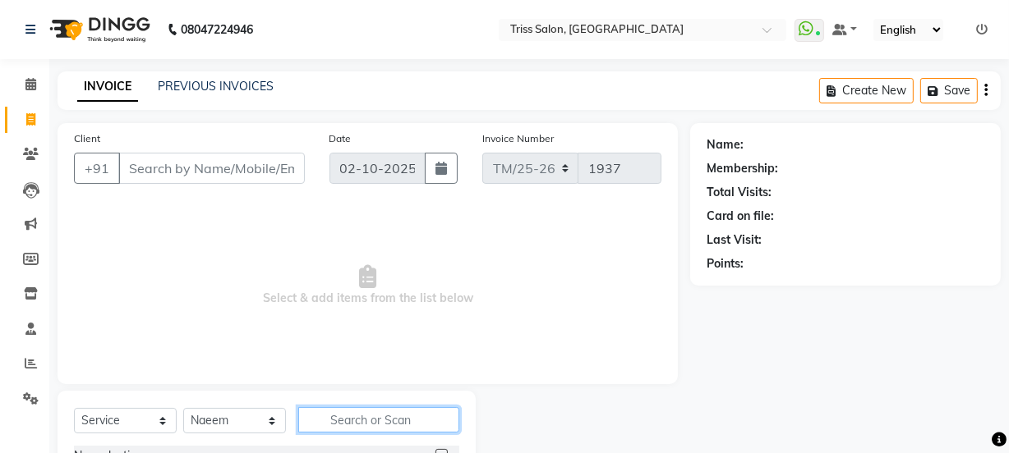
click at [353, 418] on input "text" at bounding box center [378, 419] width 161 height 25
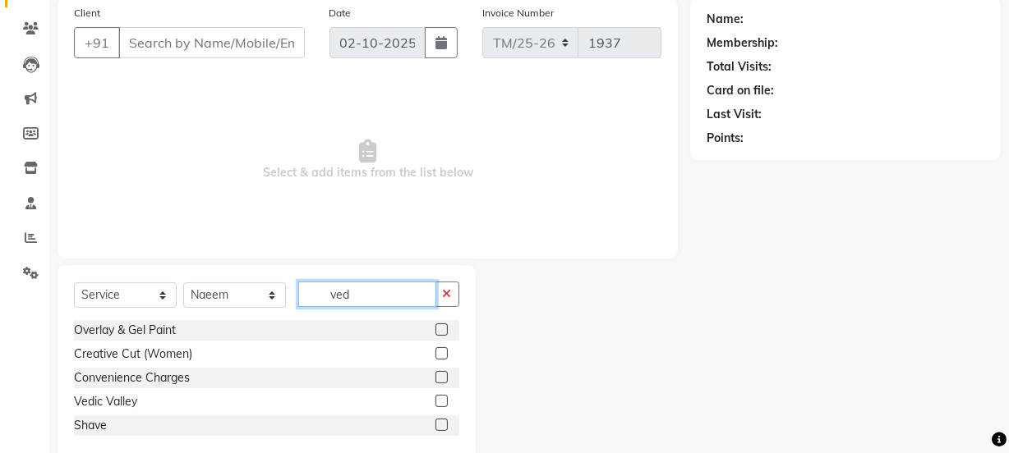
scroll to position [65, 0]
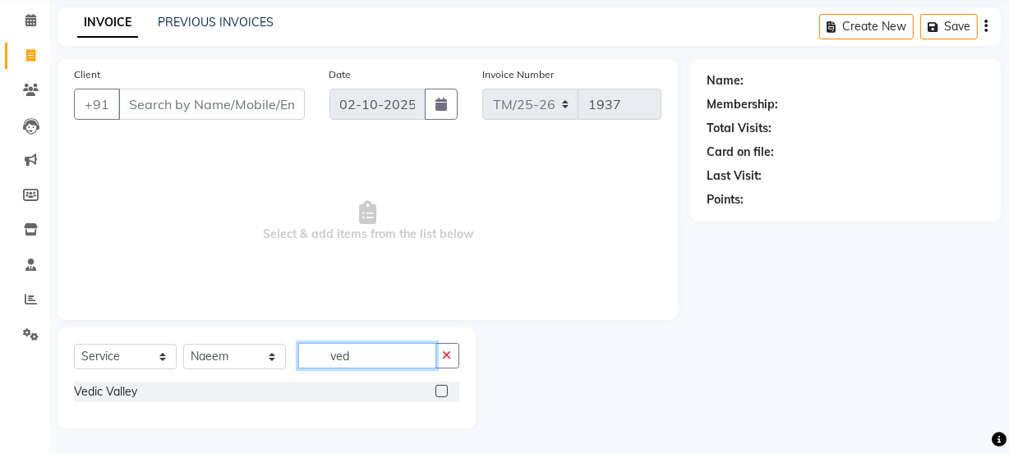
type input "ved"
click at [439, 393] on label at bounding box center [441, 391] width 12 height 12
click at [439, 393] on input "checkbox" at bounding box center [440, 392] width 11 height 11
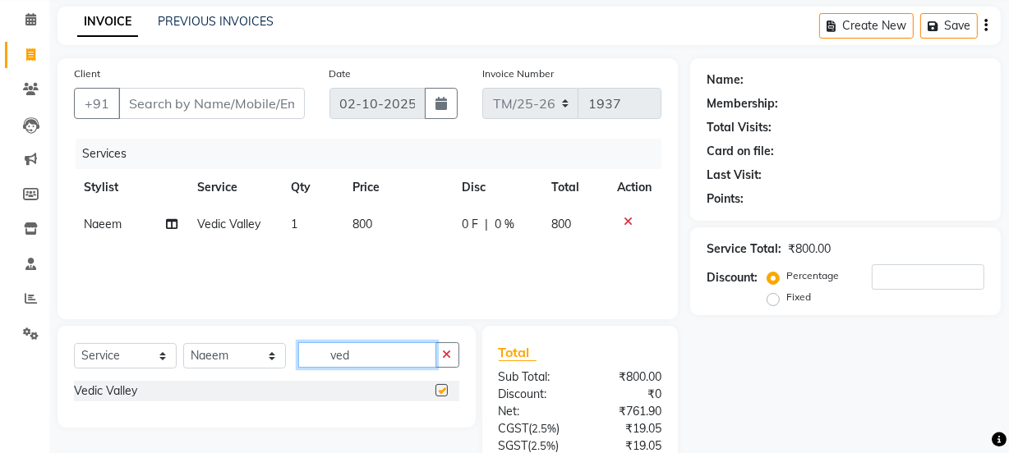
click at [385, 348] on input "ved" at bounding box center [367, 354] width 138 height 25
checkbox input "false"
type input "v"
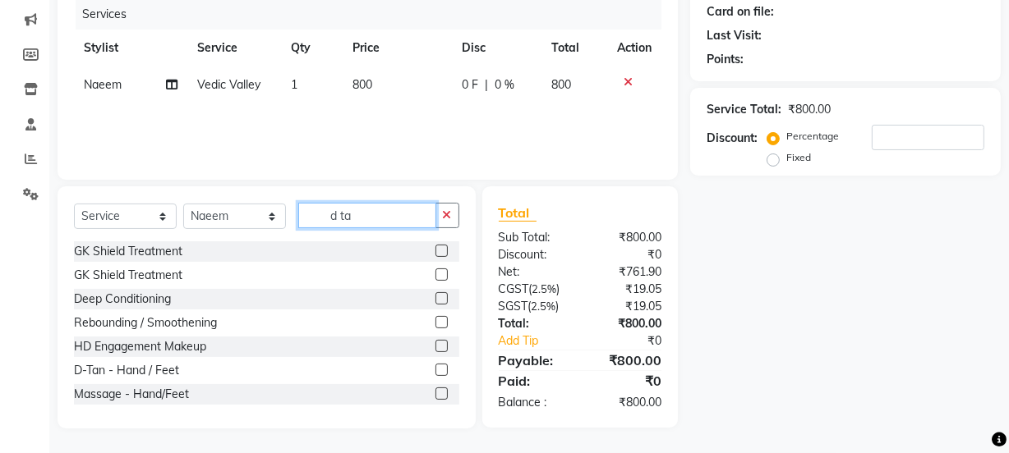
scroll to position [205, 0]
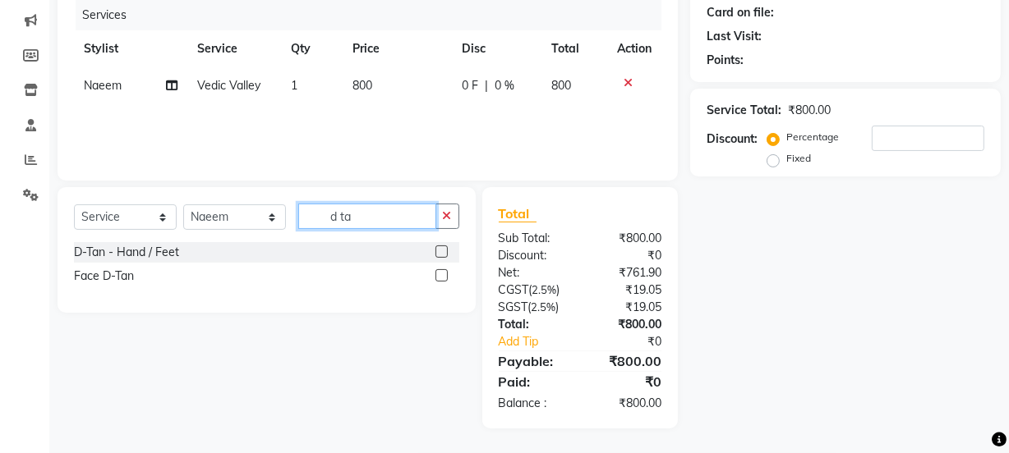
type input "d ta"
click at [442, 251] on label at bounding box center [441, 252] width 12 height 12
click at [442, 251] on input "checkbox" at bounding box center [440, 252] width 11 height 11
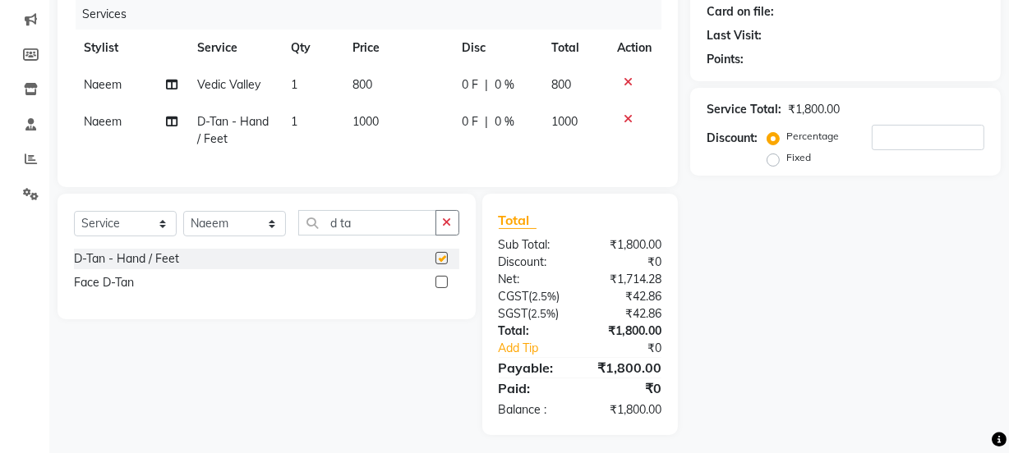
checkbox input "false"
click at [385, 230] on input "d ta" at bounding box center [367, 222] width 138 height 25
type input "d"
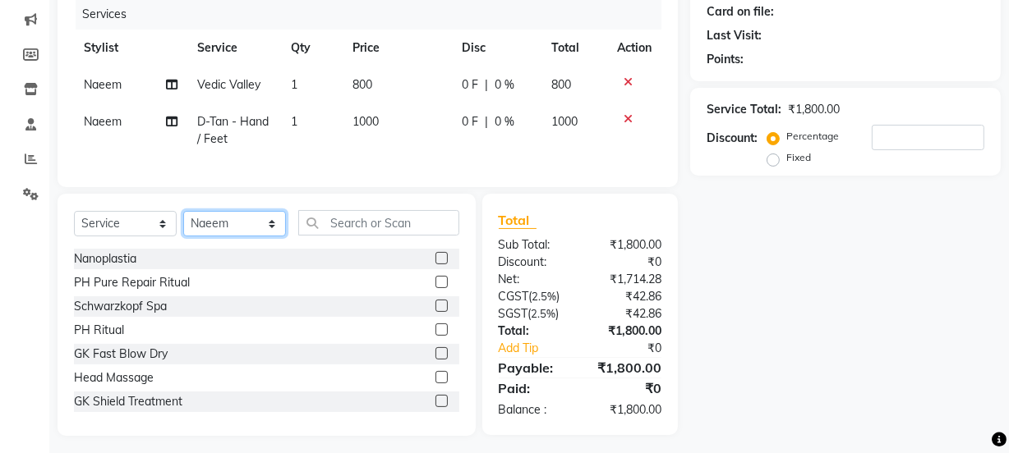
click at [223, 225] on select "Select Stylist Bhim Ram [PERSON_NAME] [PERSON_NAME] (Pooja) [PERSON_NAME] [PERS…" at bounding box center [234, 223] width 103 height 25
select select "23536"
click at [183, 223] on select "Select Stylist Bhim Ram [PERSON_NAME] [PERSON_NAME] (Pooja) [PERSON_NAME] [PERS…" at bounding box center [234, 223] width 103 height 25
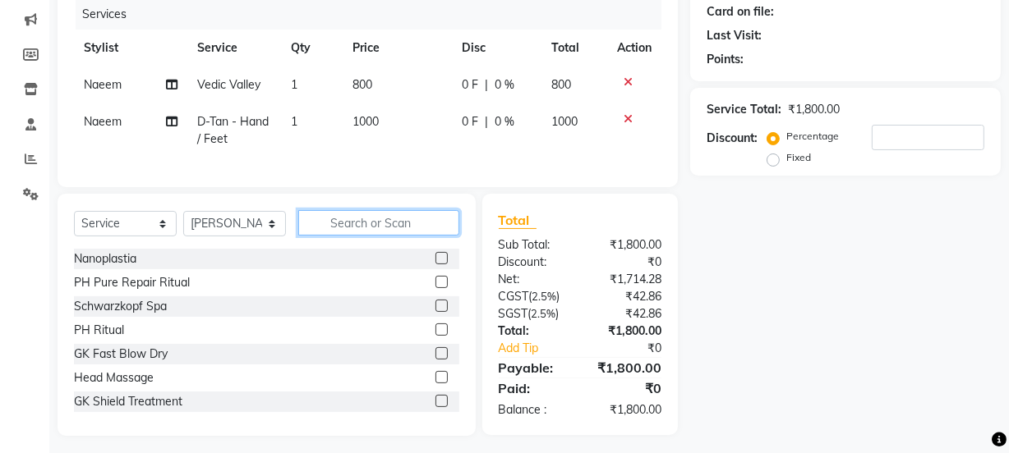
click at [355, 230] on input "text" at bounding box center [378, 222] width 161 height 25
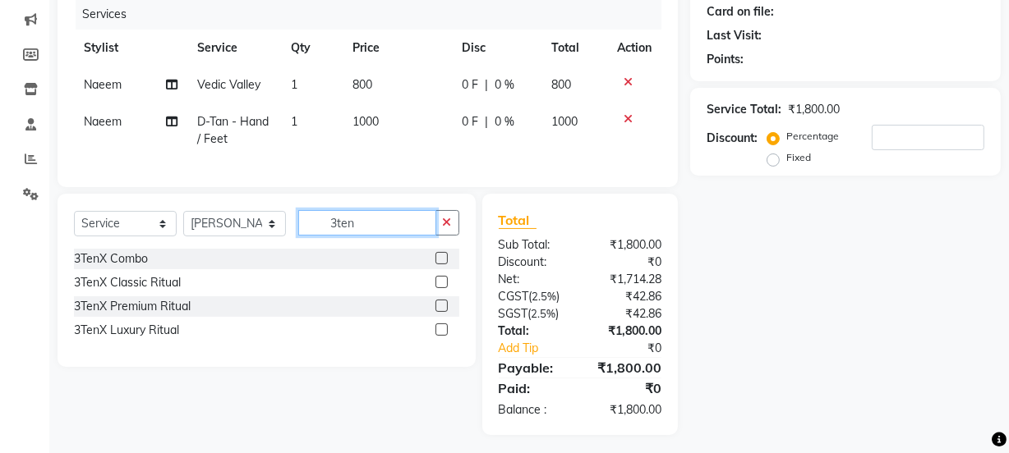
type input "3ten"
click at [442, 288] on label at bounding box center [441, 282] width 12 height 12
click at [442, 288] on input "checkbox" at bounding box center [440, 283] width 11 height 11
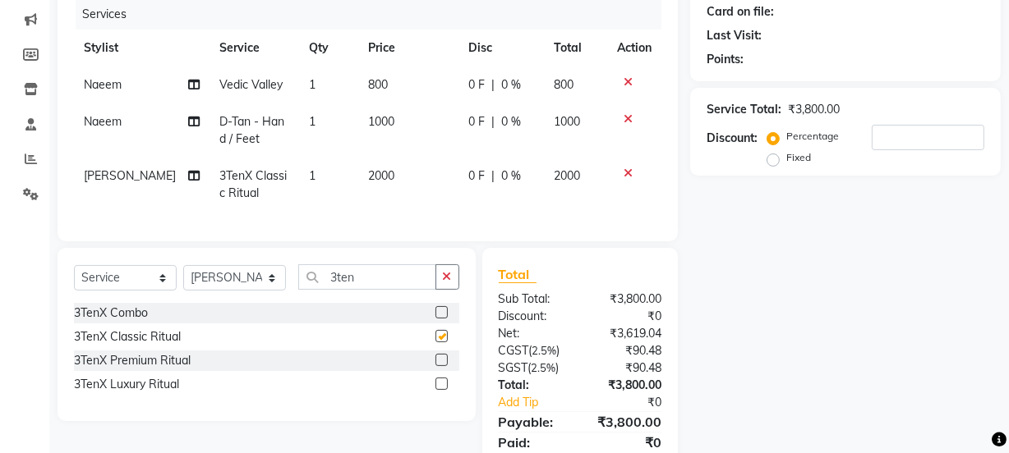
checkbox input "false"
click at [384, 290] on input "3ten" at bounding box center [367, 276] width 138 height 25
type input "3"
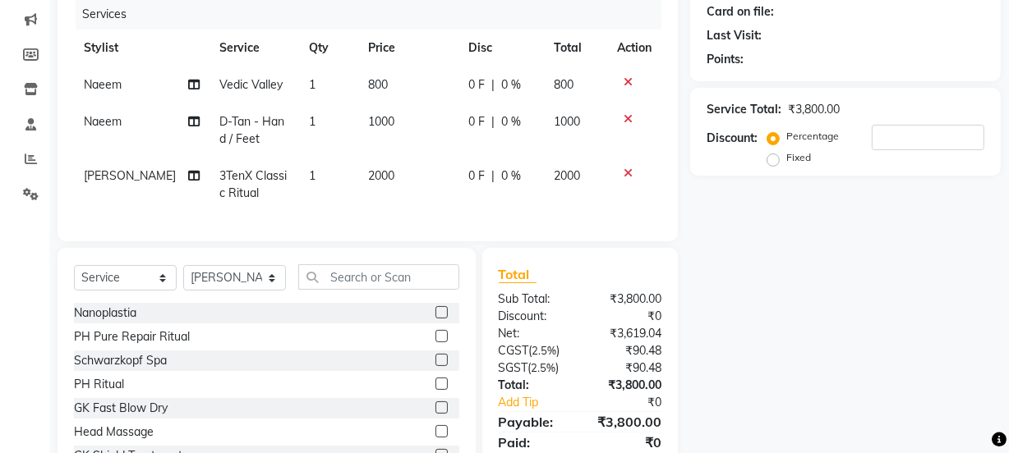
click at [378, 179] on span "2000" at bounding box center [381, 175] width 26 height 15
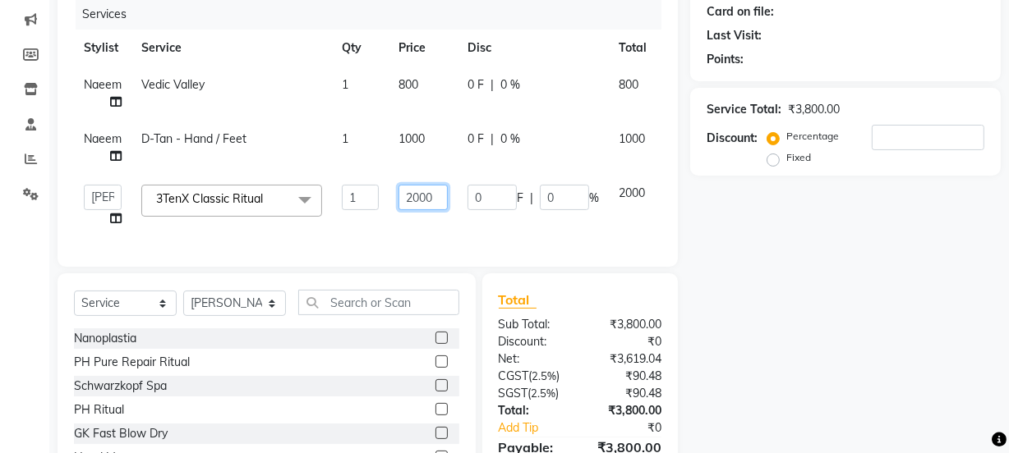
click at [436, 204] on input "2000" at bounding box center [422, 197] width 49 height 25
type input "2"
type input "3000"
click at [746, 338] on div "Name: Membership: Total Visits: Card on file: Last Visit: Points: Service Total…" at bounding box center [851, 217] width 323 height 597
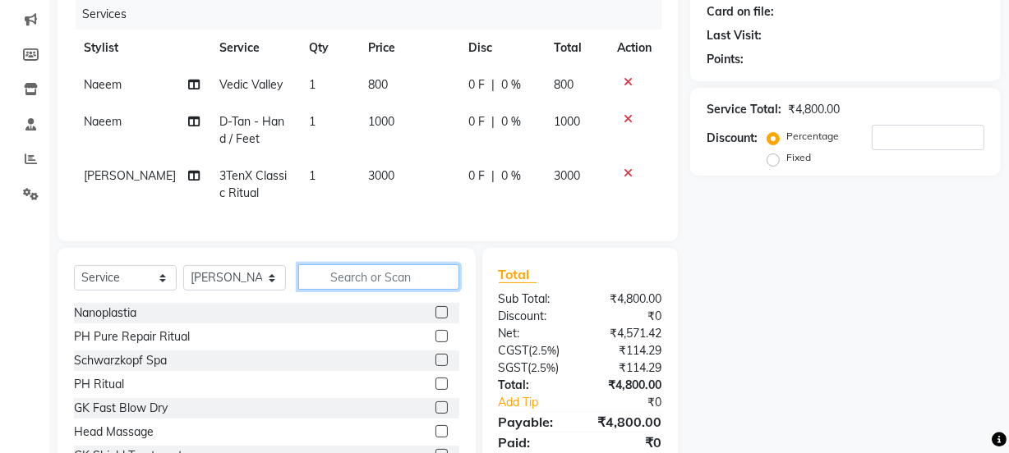
click at [385, 282] on input "text" at bounding box center [378, 276] width 161 height 25
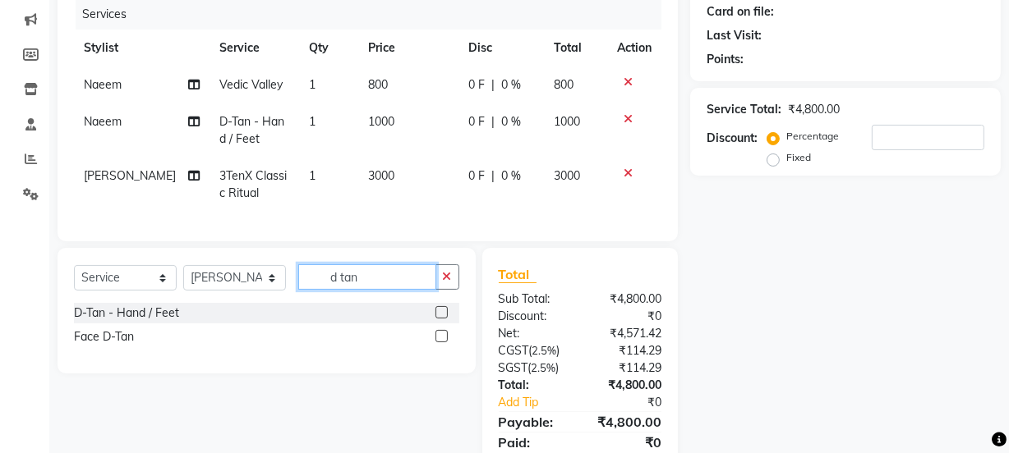
type input "d tan"
click at [445, 342] on label at bounding box center [441, 336] width 12 height 12
click at [445, 342] on input "checkbox" at bounding box center [440, 337] width 11 height 11
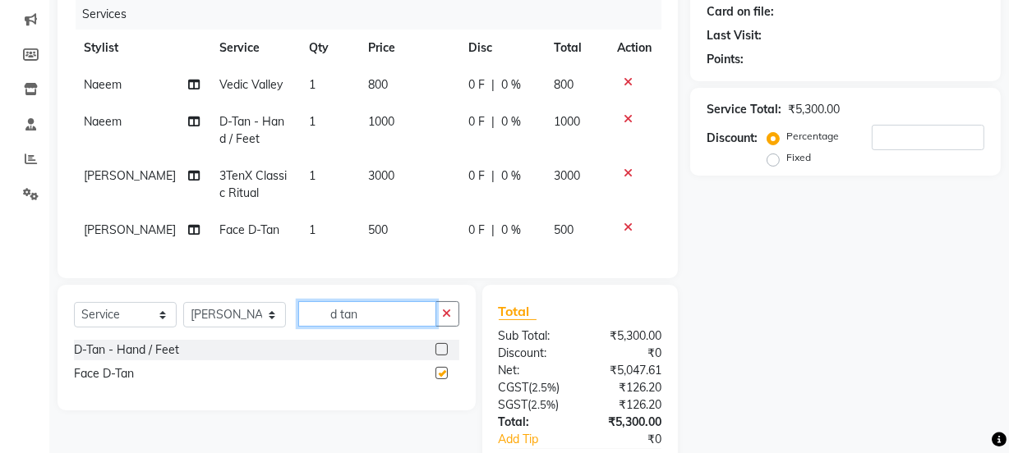
click at [384, 322] on input "d tan" at bounding box center [367, 313] width 138 height 25
checkbox input "false"
type input "d"
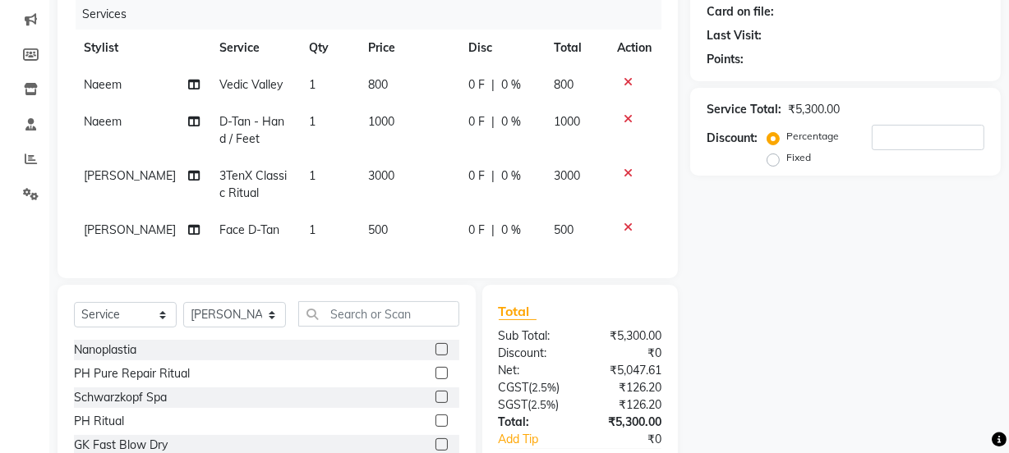
click at [748, 246] on div "Name: Membership: Total Visits: Card on file: Last Visit: Points: Service Total…" at bounding box center [851, 223] width 323 height 609
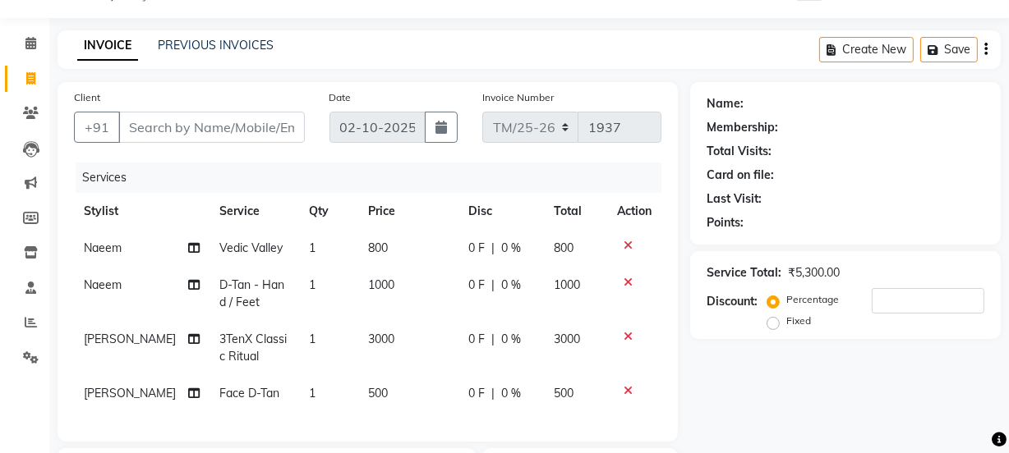
scroll to position [0, 0]
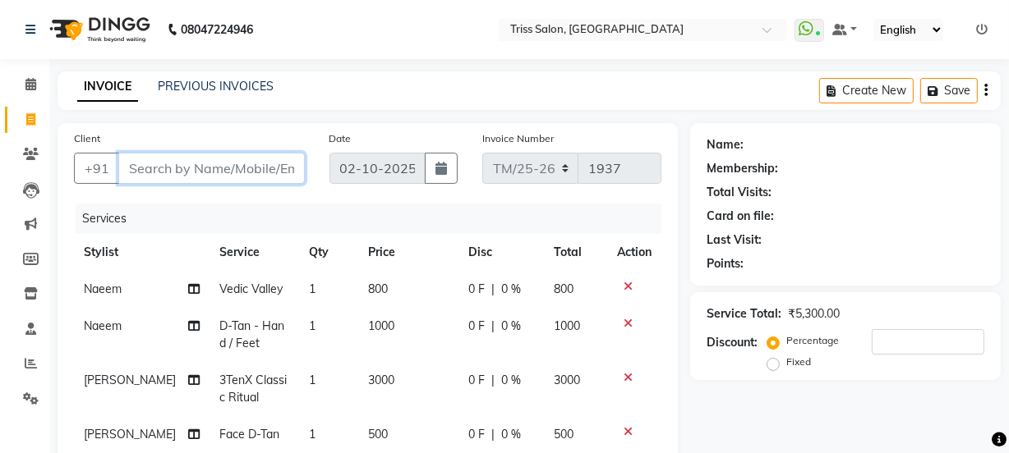
click at [250, 163] on input "Client" at bounding box center [211, 168] width 186 height 31
type input "8"
type input "0"
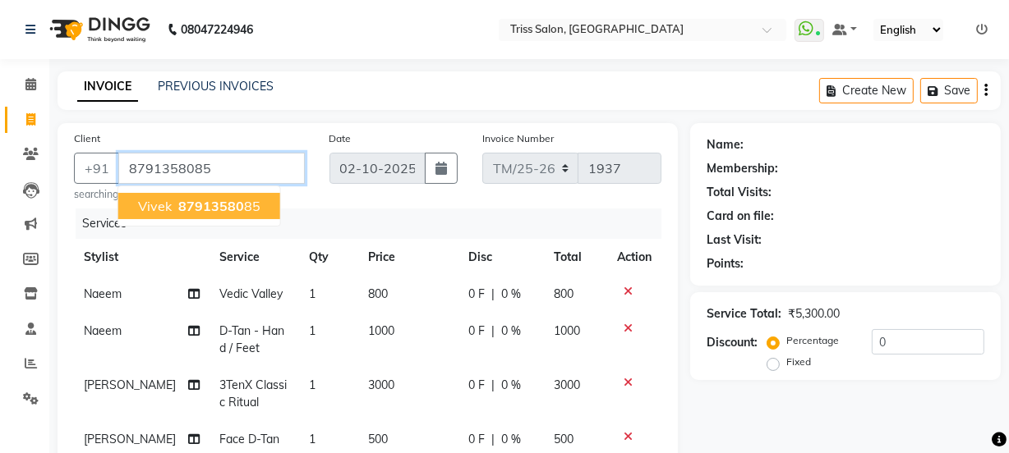
type input "8791358085"
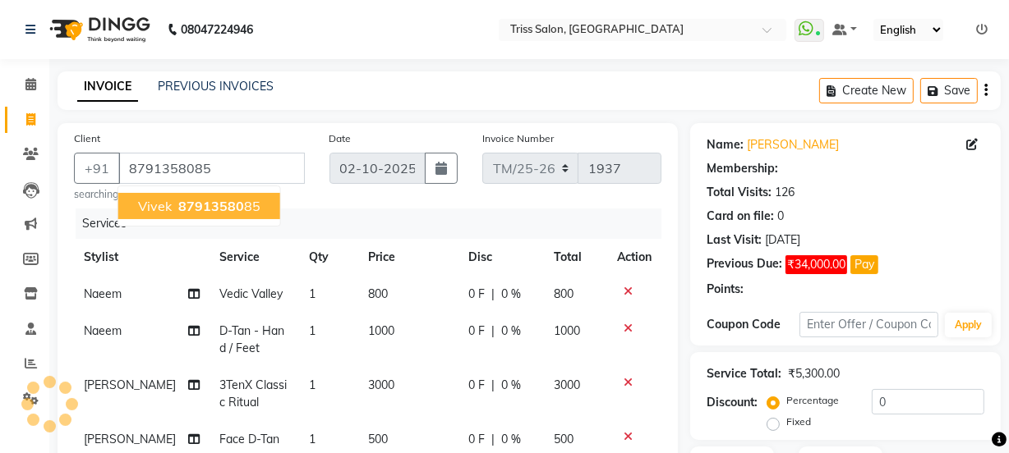
click at [232, 205] on span "87913580" at bounding box center [211, 206] width 66 height 16
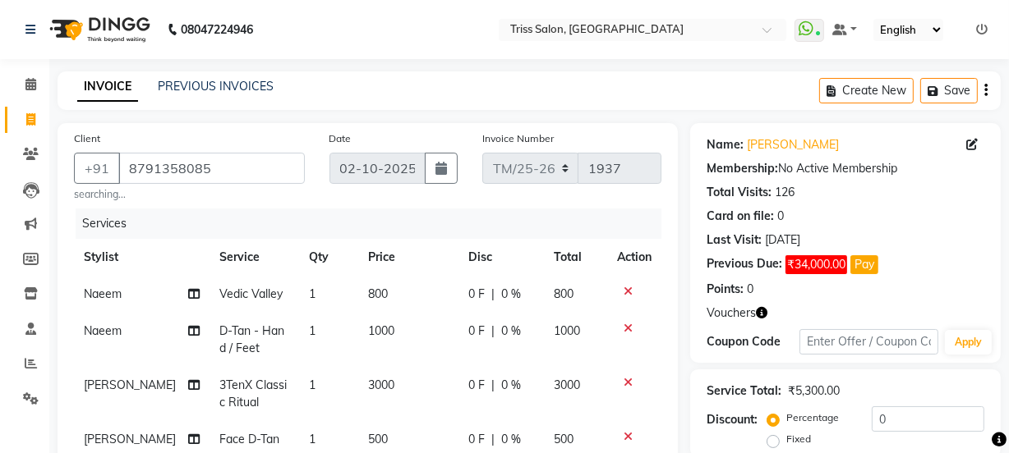
click at [756, 309] on icon "button" at bounding box center [761, 312] width 11 height 11
click at [820, 303] on div "Name: [PERSON_NAME] Membership: No Active Membership Total Visits: 126 Card on …" at bounding box center [845, 243] width 310 height 240
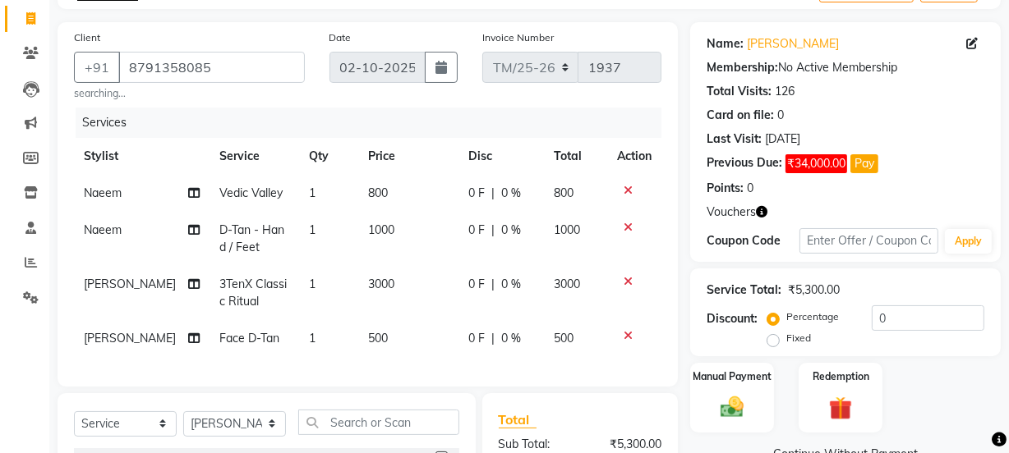
scroll to position [110, 0]
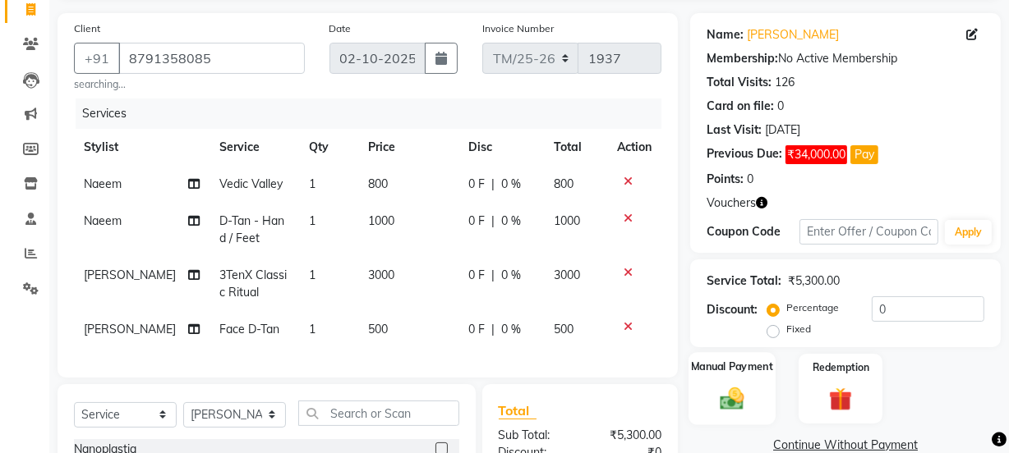
click at [747, 393] on img at bounding box center [731, 398] width 39 height 28
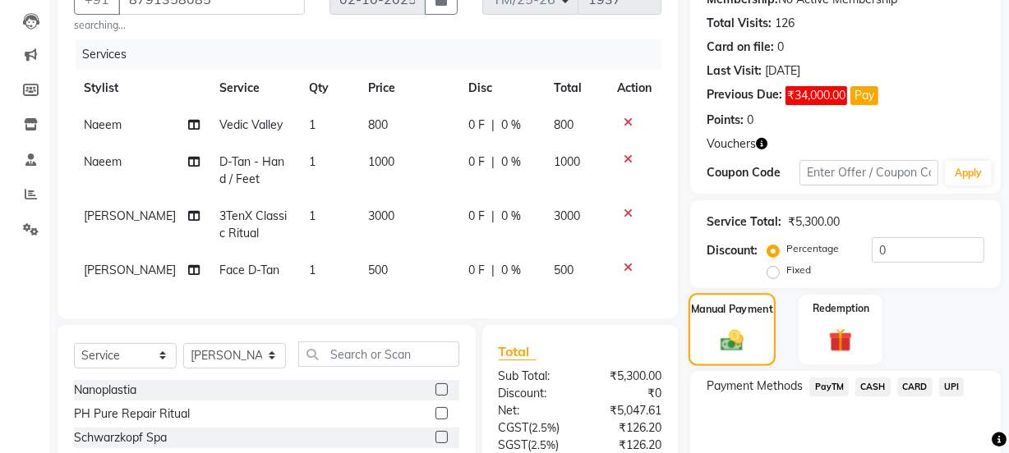
scroll to position [320, 0]
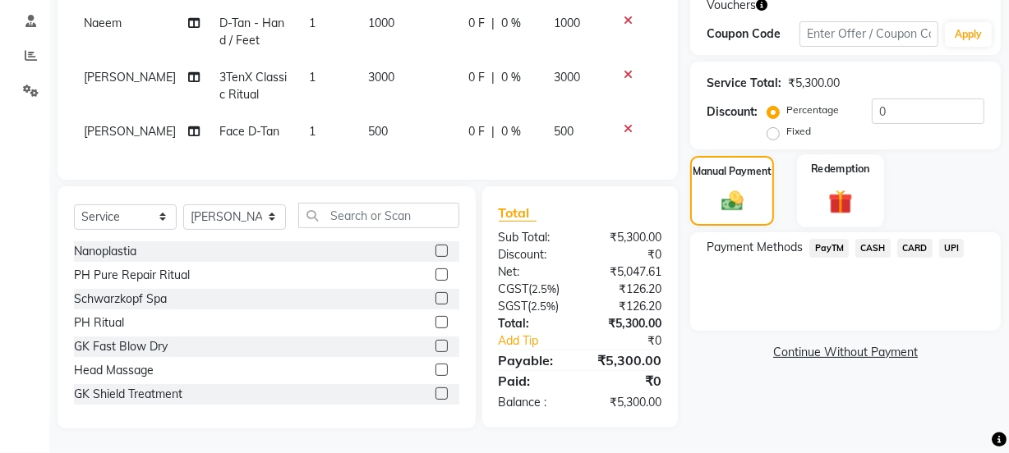
click at [845, 186] on img at bounding box center [839, 201] width 39 height 30
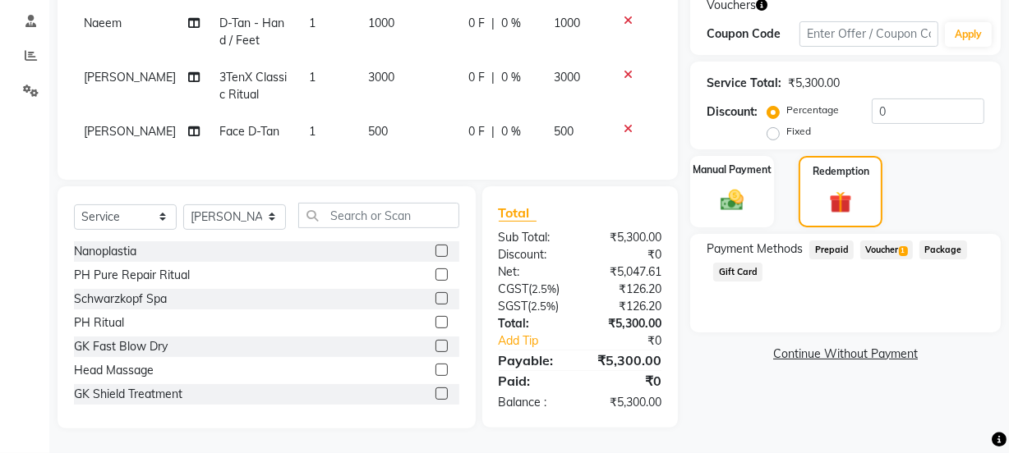
click at [893, 241] on span "Voucher 1" at bounding box center [886, 250] width 53 height 19
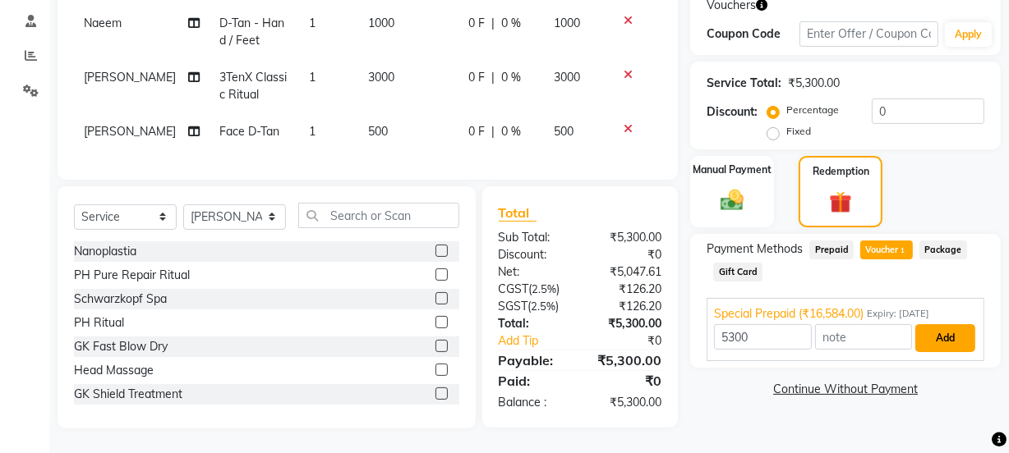
click at [946, 324] on button "Add" at bounding box center [945, 338] width 60 height 28
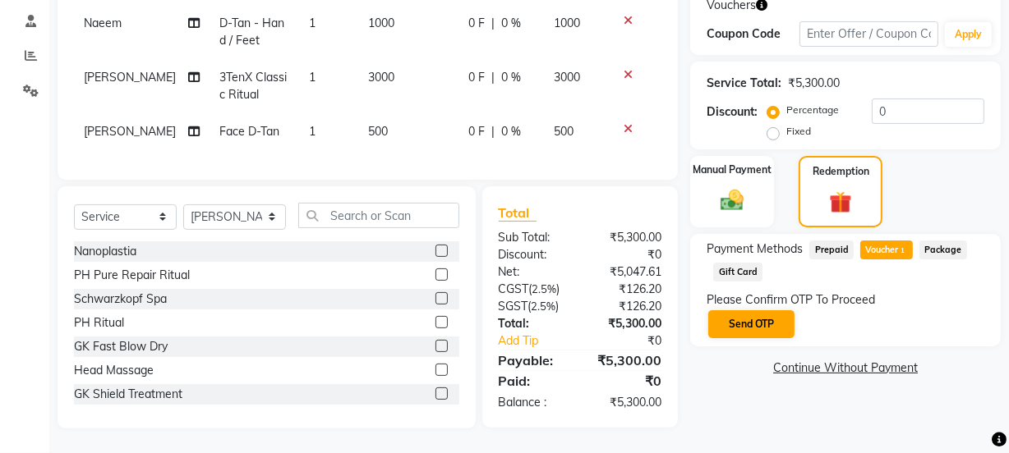
click at [755, 310] on button "Send OTP" at bounding box center [751, 324] width 86 height 28
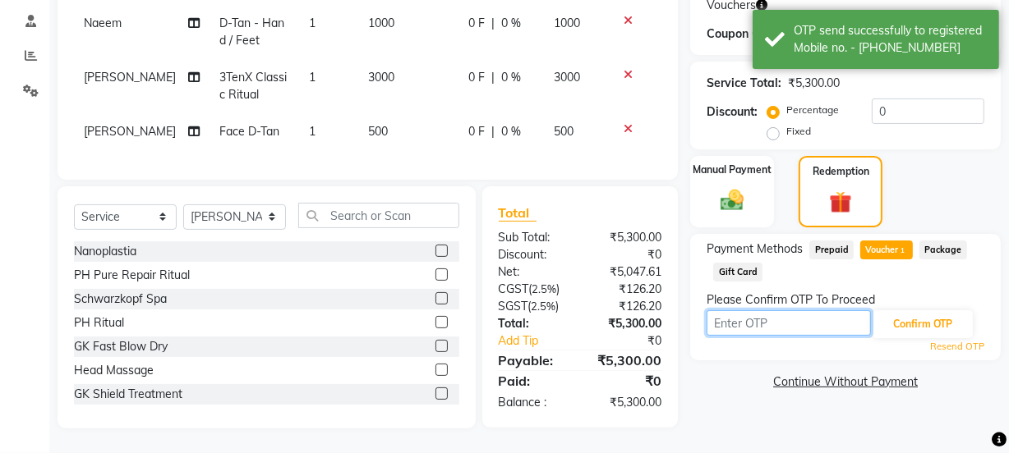
click at [807, 310] on input "text" at bounding box center [788, 322] width 164 height 25
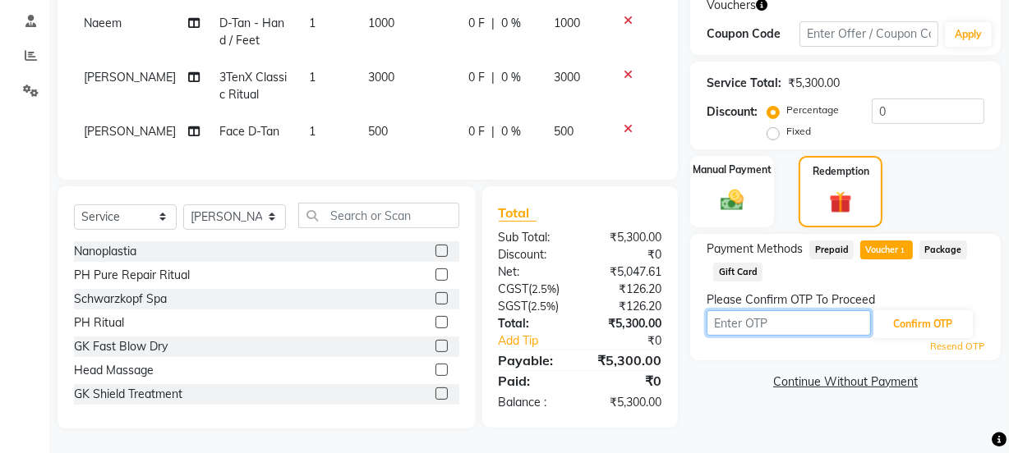
click at [742, 310] on input "text" at bounding box center [788, 322] width 164 height 25
type input "4111"
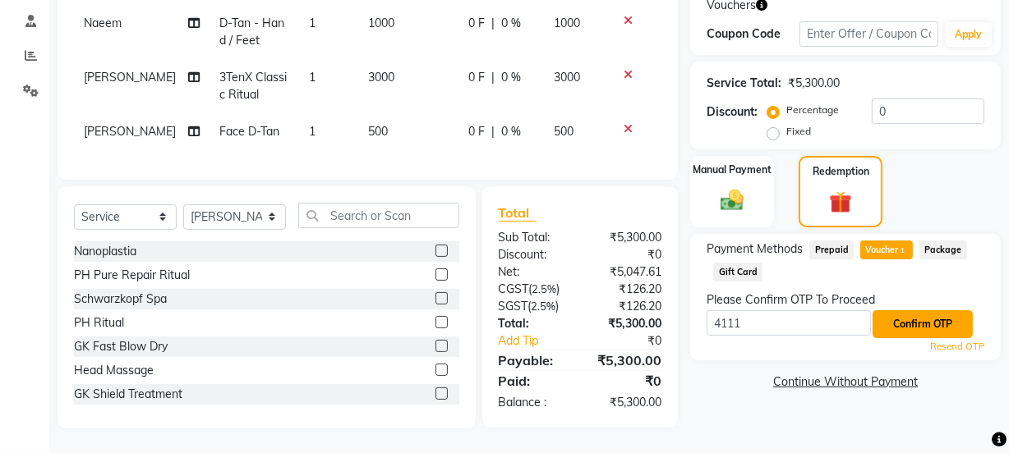
click at [928, 310] on button "Confirm OTP" at bounding box center [922, 324] width 100 height 28
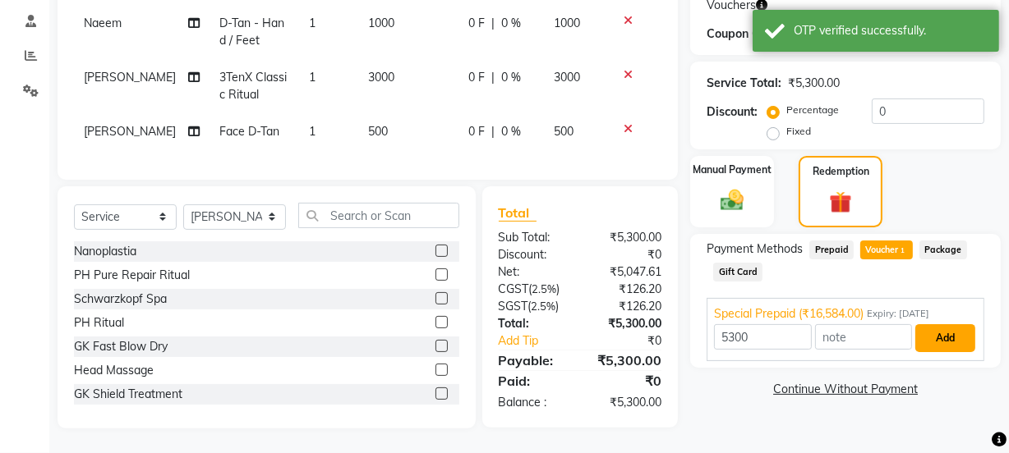
click at [944, 324] on button "Add" at bounding box center [945, 338] width 60 height 28
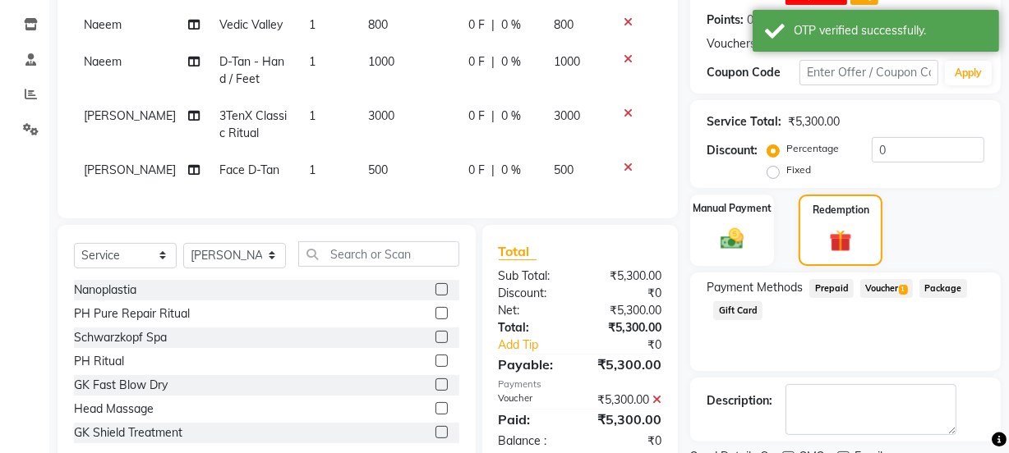
scroll to position [337, 0]
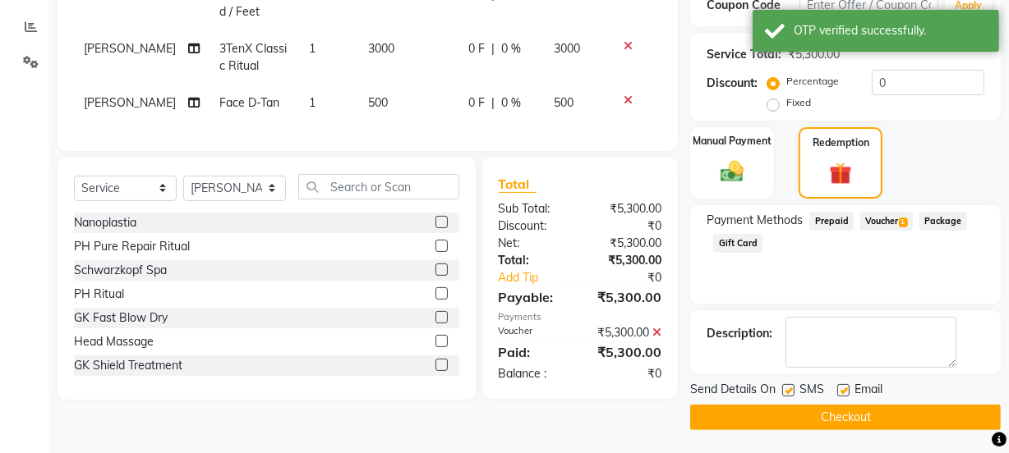
click at [879, 410] on button "Checkout" at bounding box center [845, 417] width 310 height 25
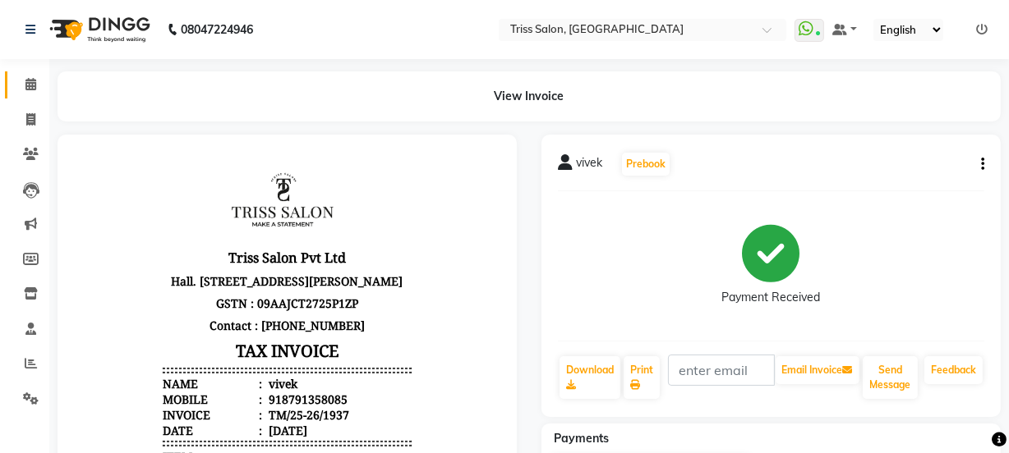
click at [32, 81] on icon at bounding box center [30, 84] width 11 height 12
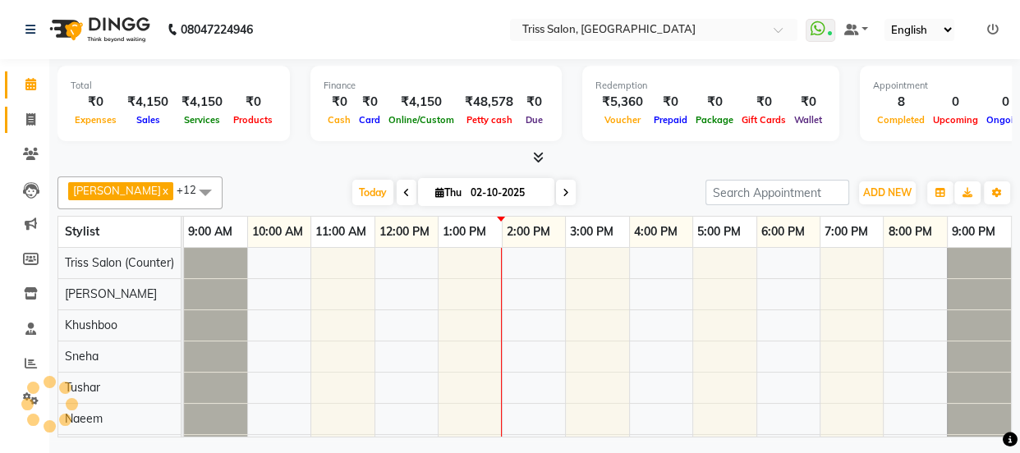
click at [34, 116] on icon at bounding box center [30, 119] width 9 height 12
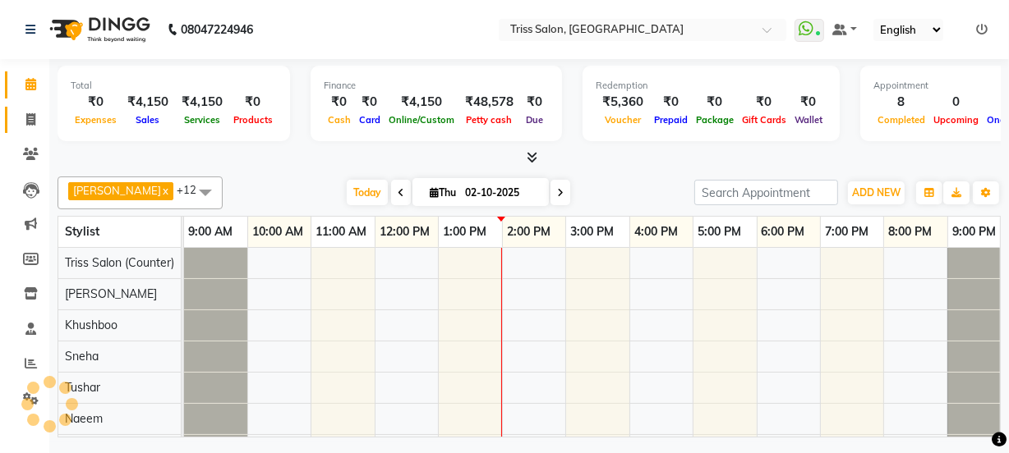
select select "service"
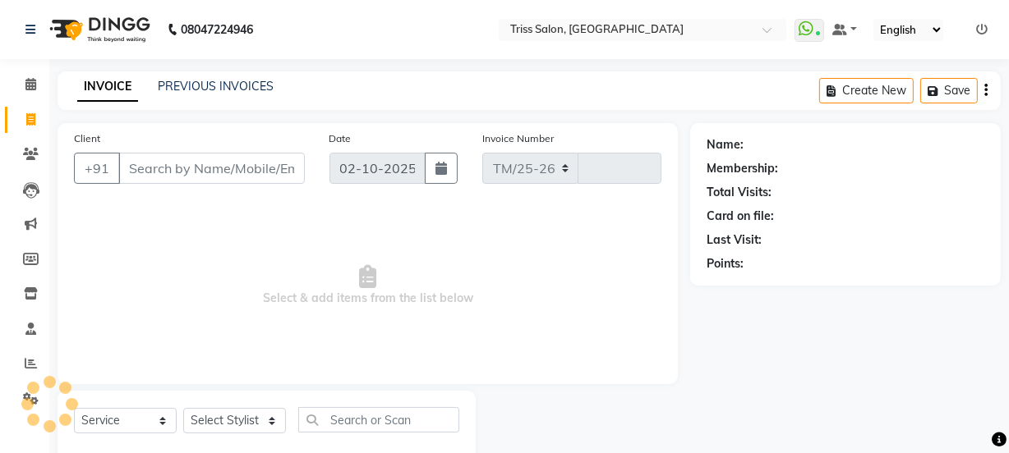
select select "4304"
type input "1938"
click at [223, 90] on link "PREVIOUS INVOICES" at bounding box center [216, 86] width 116 height 15
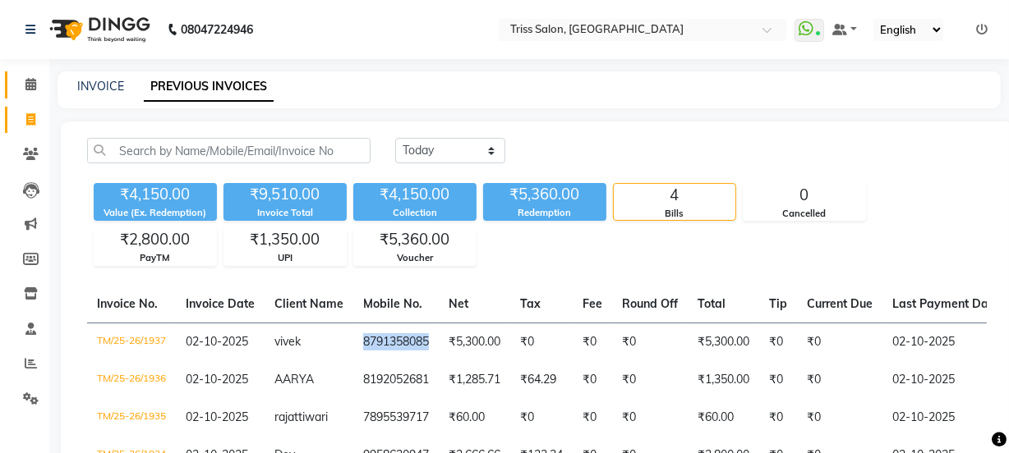
click at [27, 82] on icon at bounding box center [30, 84] width 11 height 12
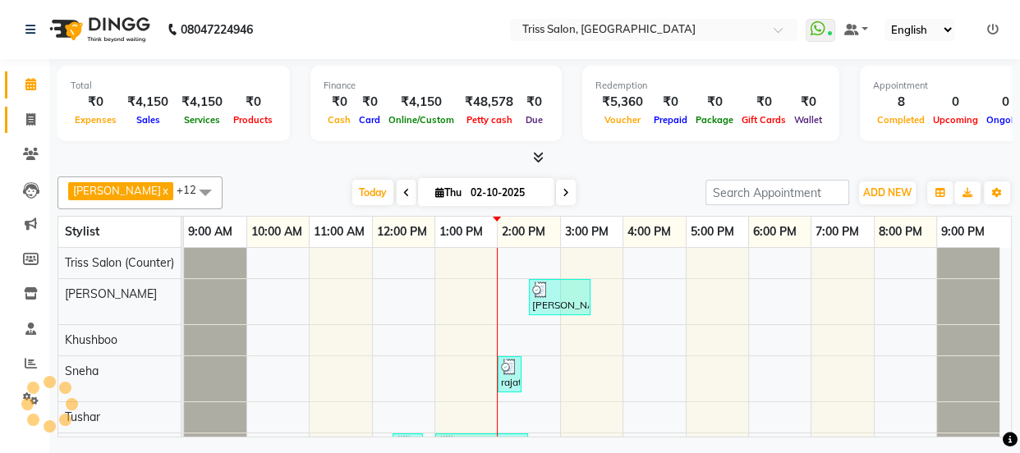
click at [30, 119] on icon at bounding box center [30, 119] width 9 height 12
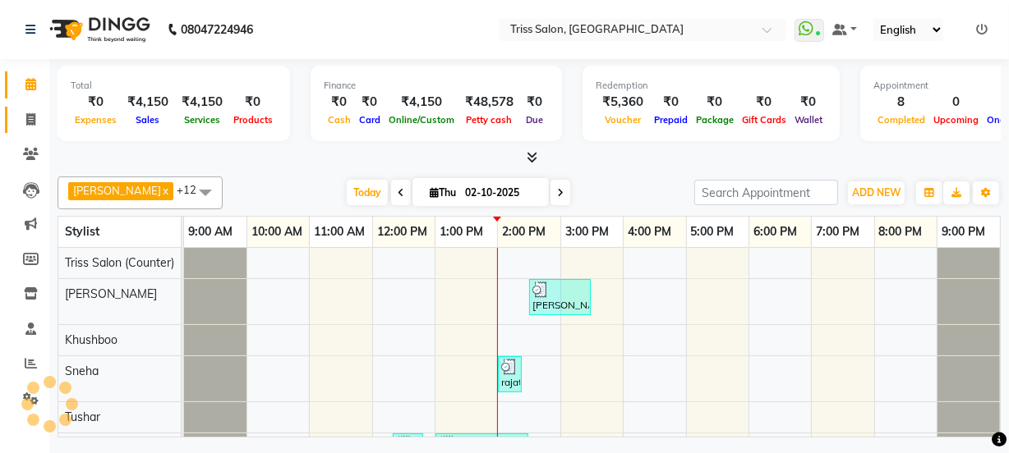
select select "service"
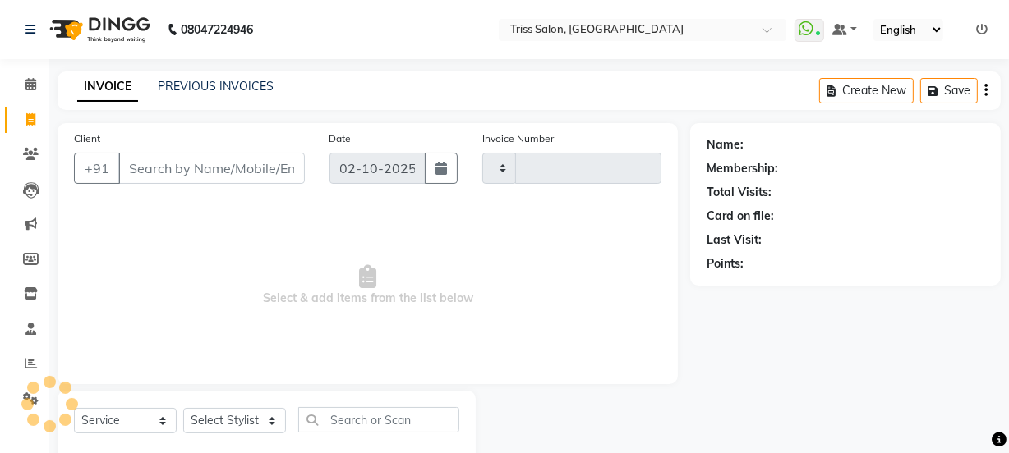
type input "1938"
select select "4304"
click at [224, 168] on input "Client" at bounding box center [211, 168] width 186 height 31
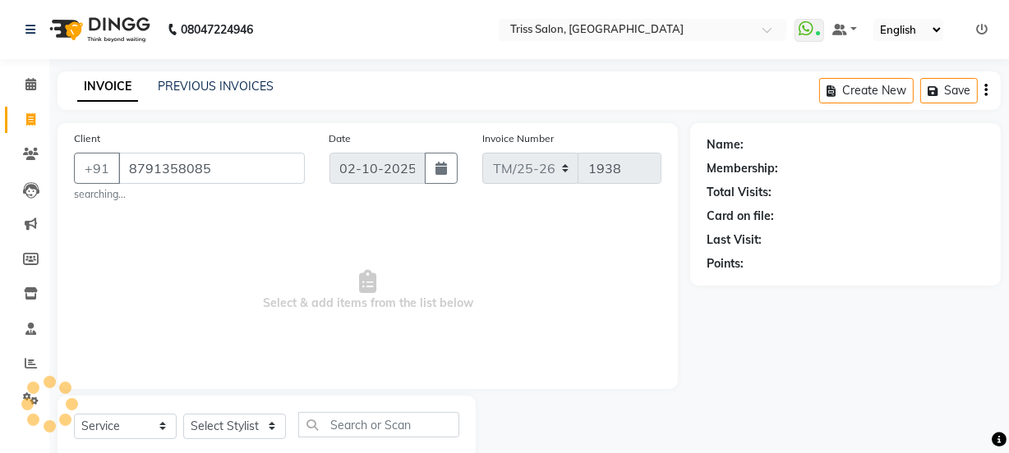
type input "8791358085"
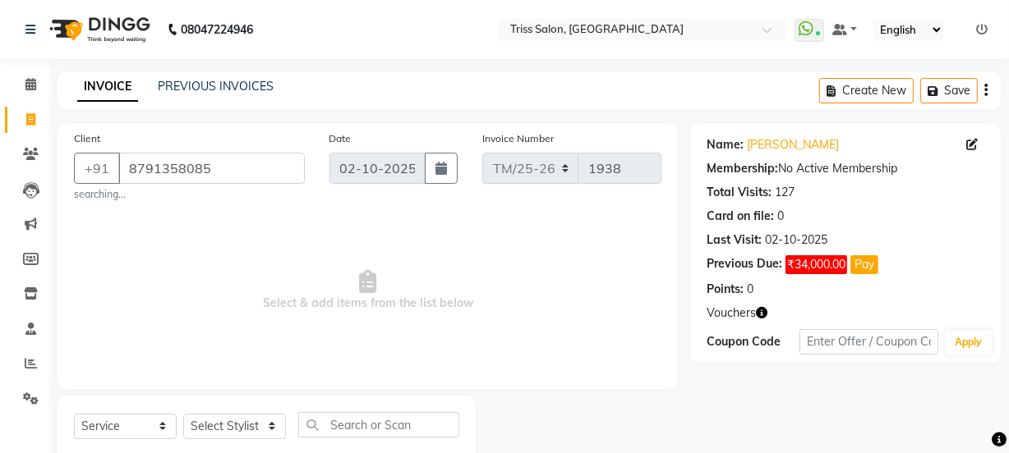
click at [761, 310] on icon "button" at bounding box center [761, 312] width 11 height 11
click at [985, 273] on div "Name: [PERSON_NAME] Membership: No Active Membership Total Visits: 127 Card on …" at bounding box center [845, 243] width 310 height 240
click at [29, 82] on icon at bounding box center [30, 84] width 11 height 12
